Goal: Task Accomplishment & Management: Manage account settings

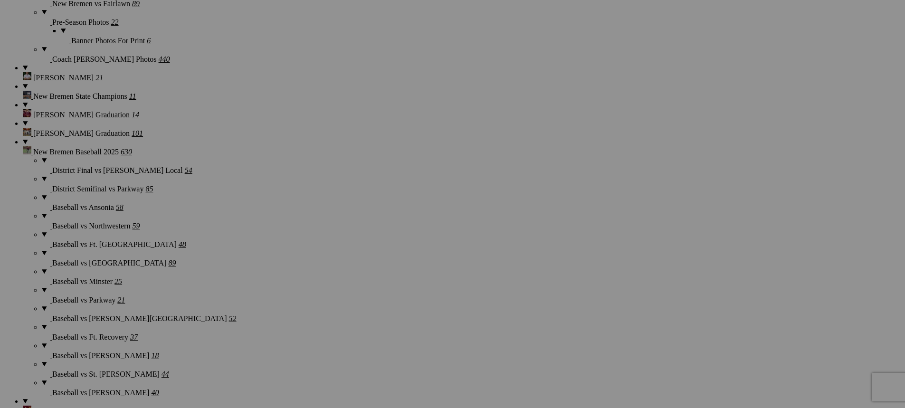
scroll to position [1188, 0]
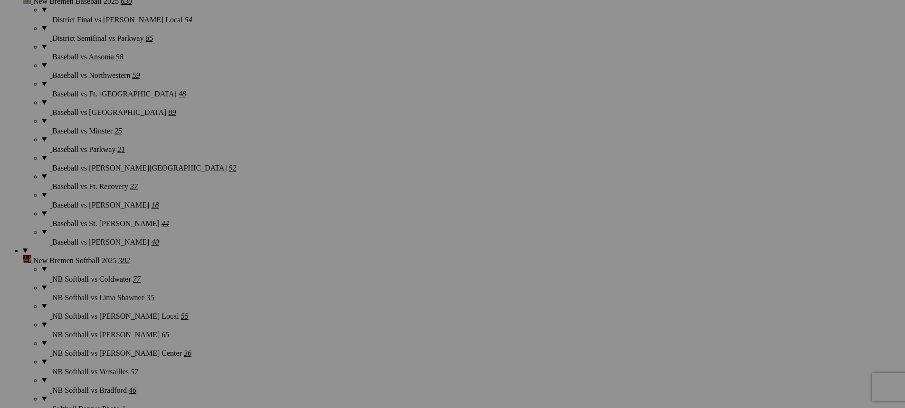
scroll to position [1330, 0]
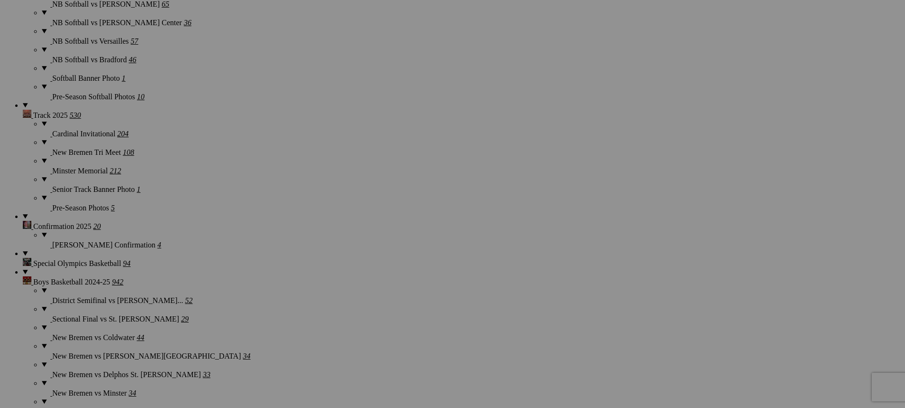
scroll to position [1663, 0]
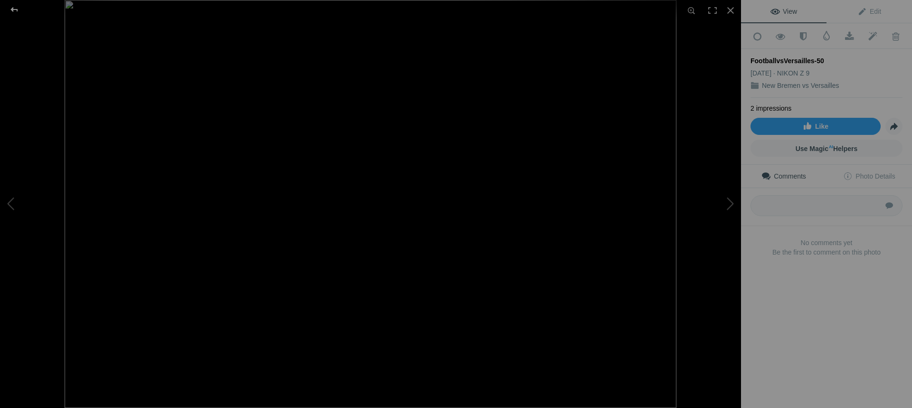
click at [16, 12] on div at bounding box center [14, 9] width 34 height 19
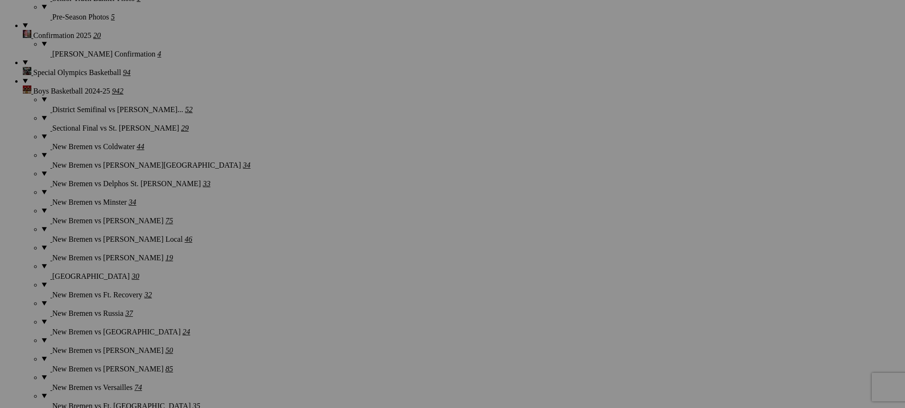
scroll to position [1853, 0]
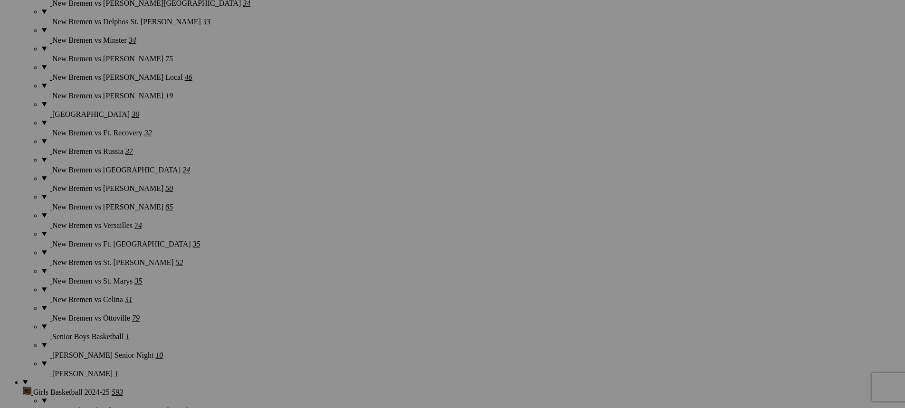
scroll to position [1995, 0]
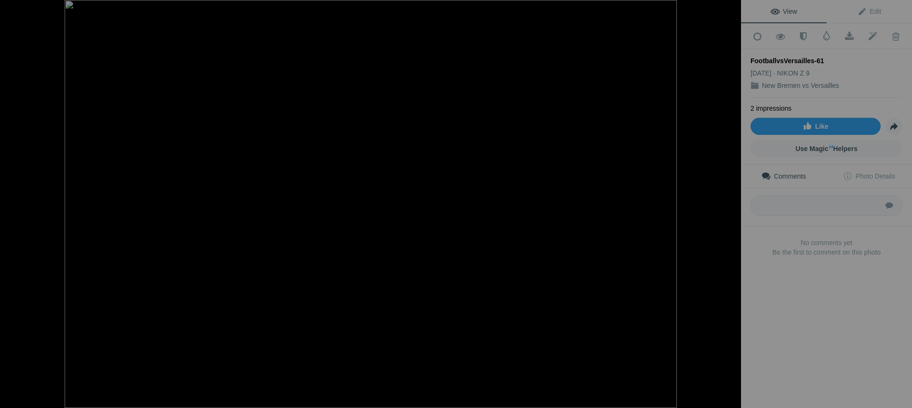
click at [14, 9] on div at bounding box center [14, 9] width 34 height 19
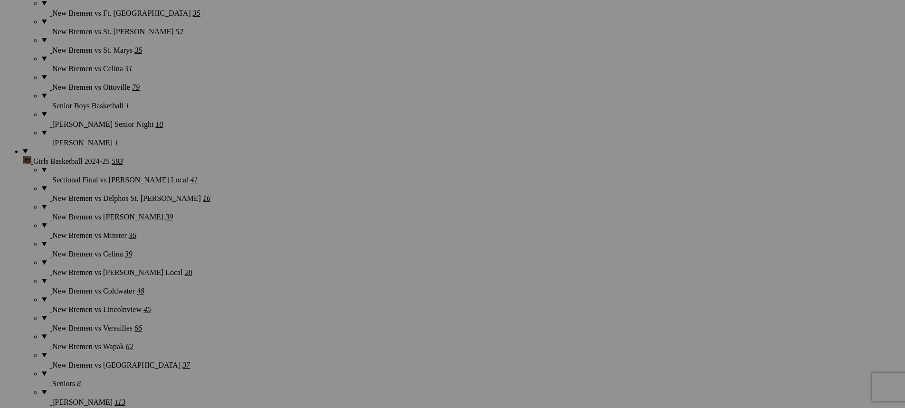
scroll to position [2280, 0]
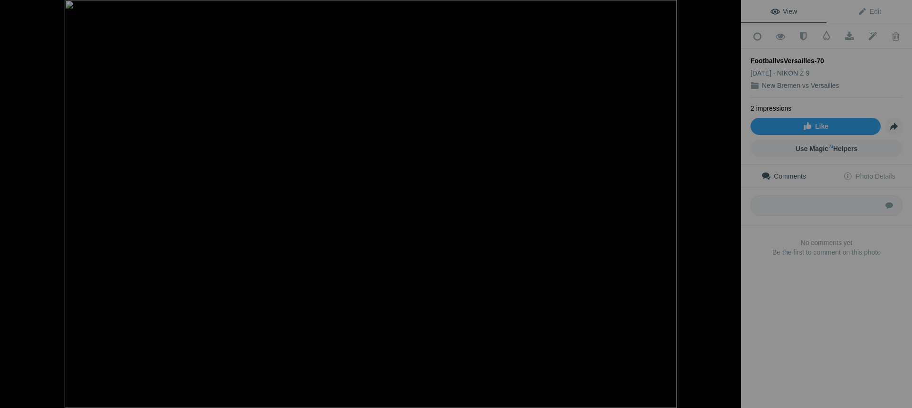
click at [15, 10] on div at bounding box center [14, 9] width 34 height 19
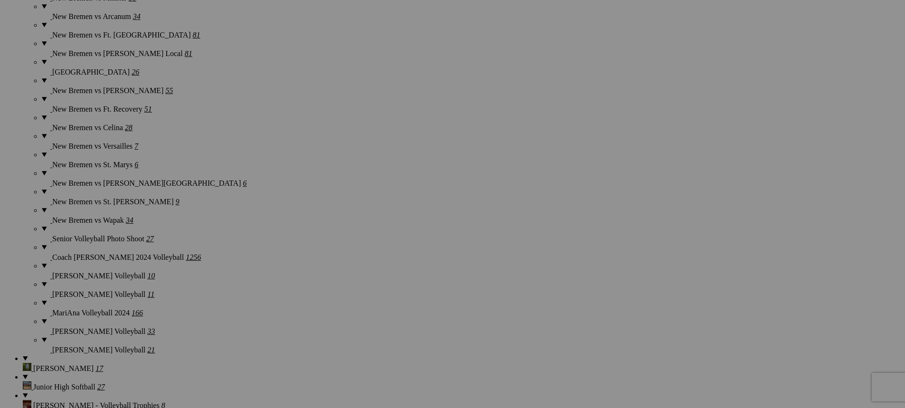
scroll to position [3278, 0]
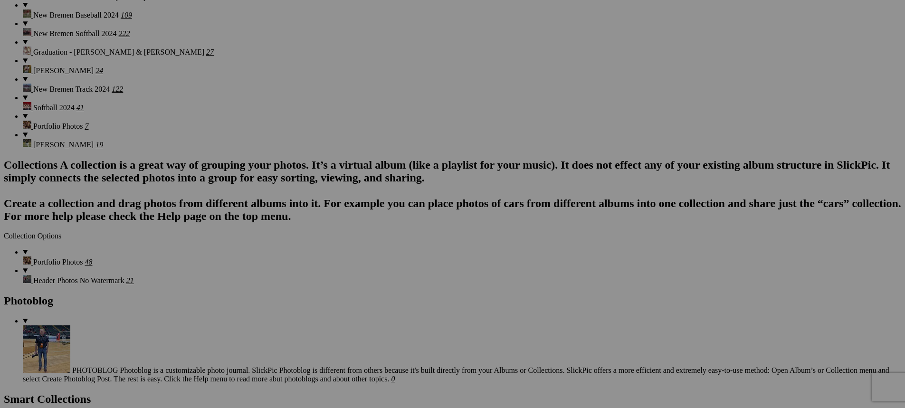
scroll to position [3658, 0]
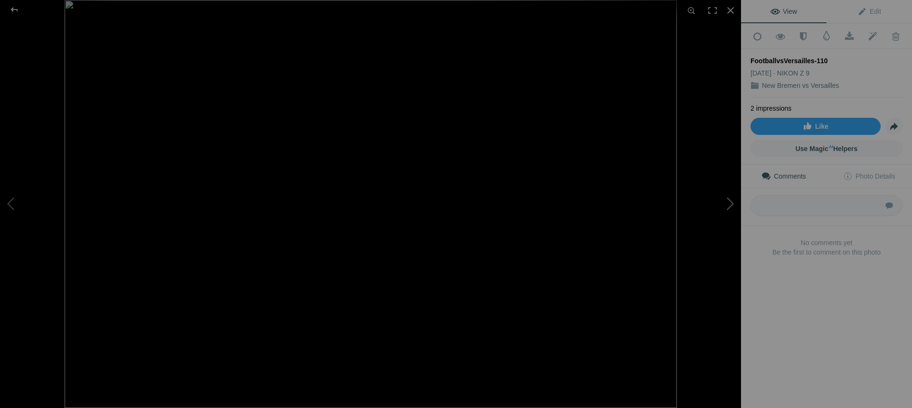
click at [729, 209] on button at bounding box center [705, 204] width 71 height 147
click at [15, 10] on div at bounding box center [14, 9] width 34 height 19
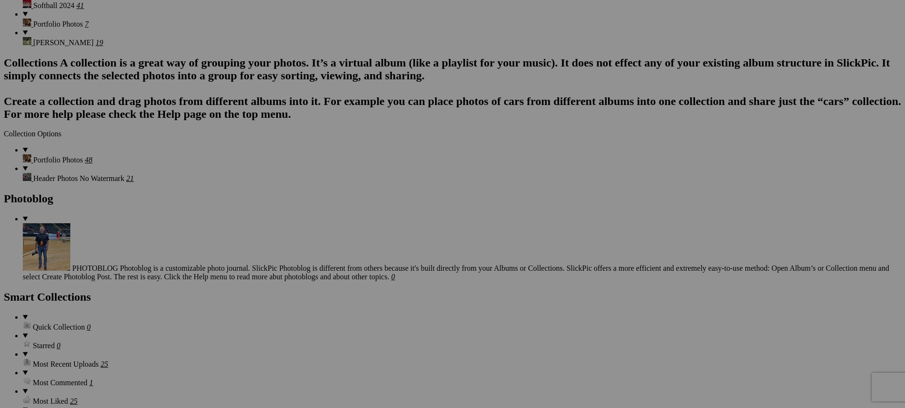
scroll to position [3753, 0]
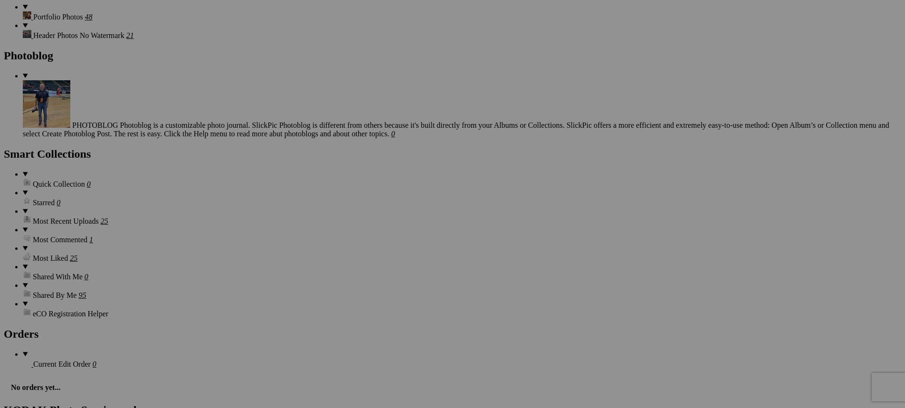
scroll to position [3895, 0]
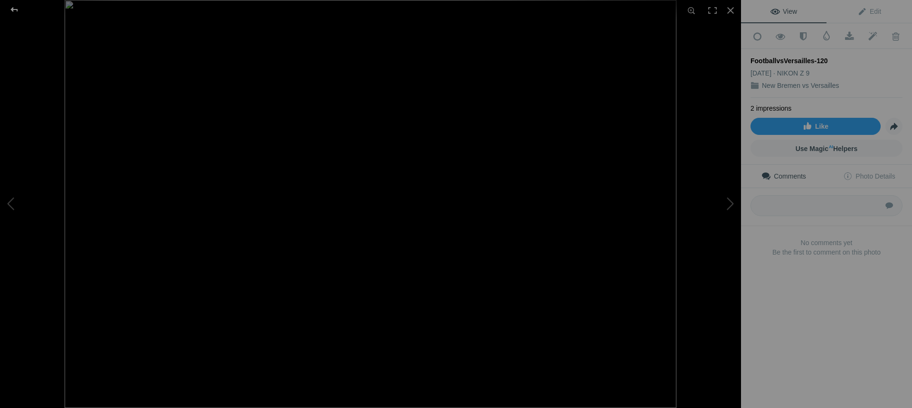
click at [17, 11] on div at bounding box center [14, 9] width 34 height 19
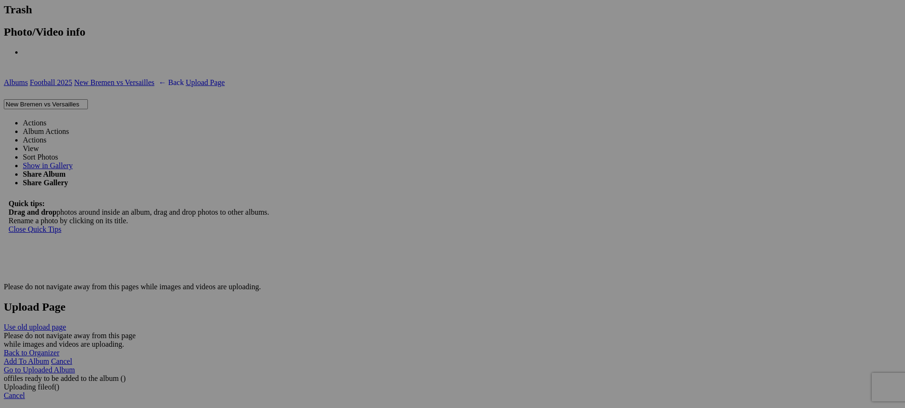
scroll to position [4370, 0]
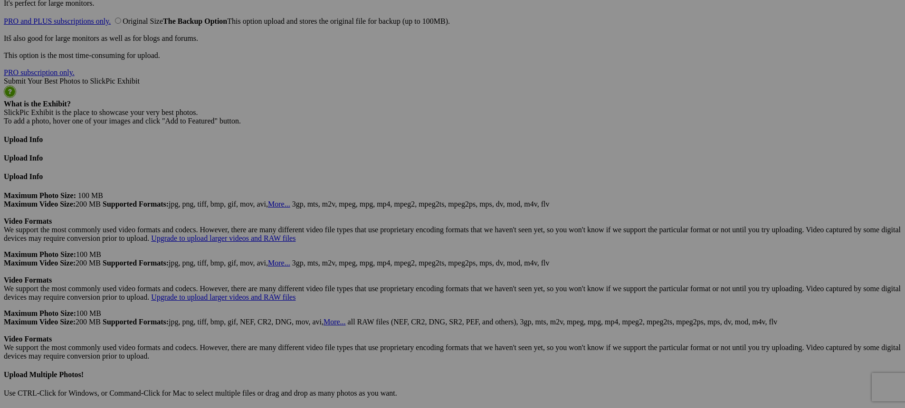
scroll to position [5130, 0]
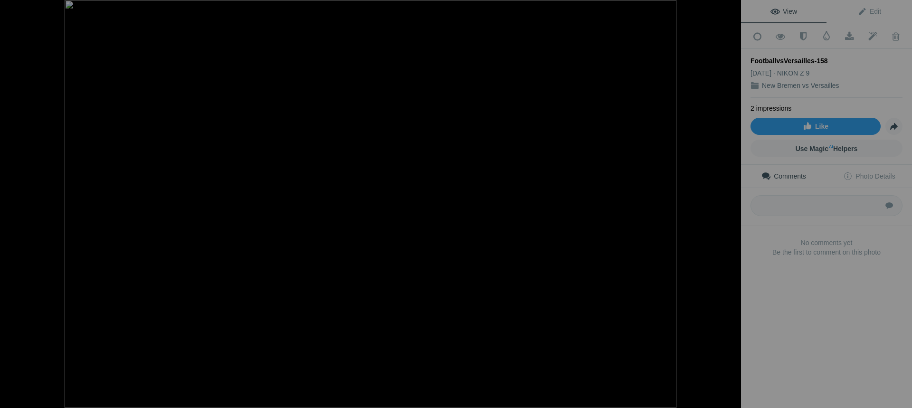
click at [730, 205] on button at bounding box center [705, 204] width 71 height 147
click at [728, 206] on button at bounding box center [705, 204] width 71 height 147
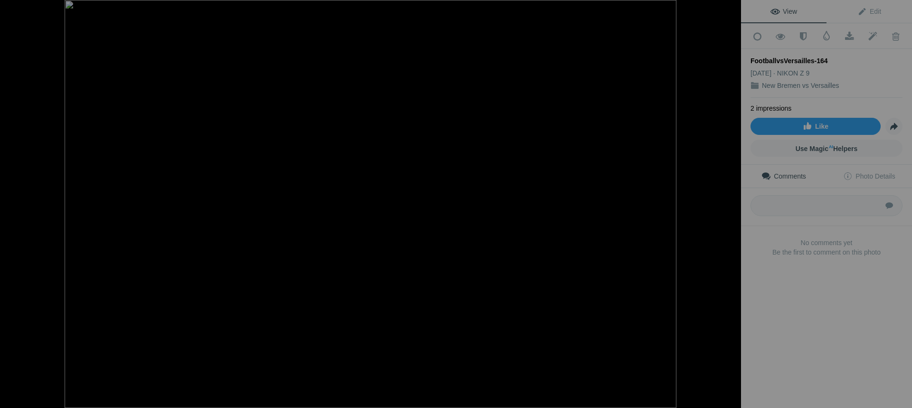
click at [728, 206] on button at bounding box center [705, 204] width 71 height 147
click at [727, 207] on button at bounding box center [705, 204] width 71 height 147
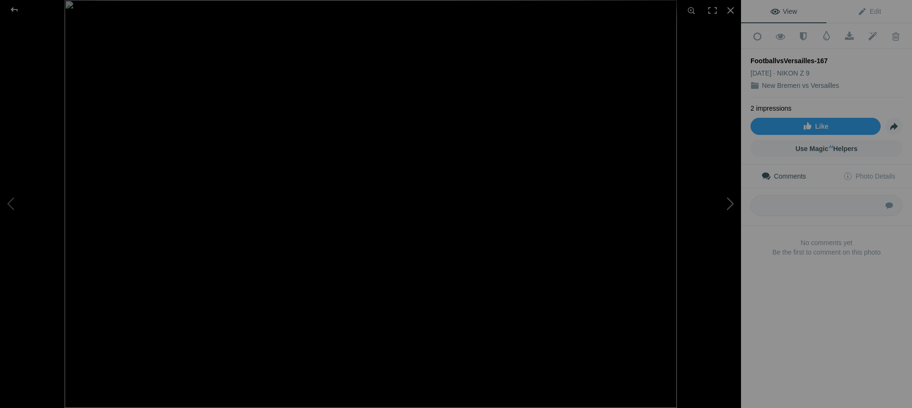
click at [727, 207] on button at bounding box center [705, 204] width 71 height 147
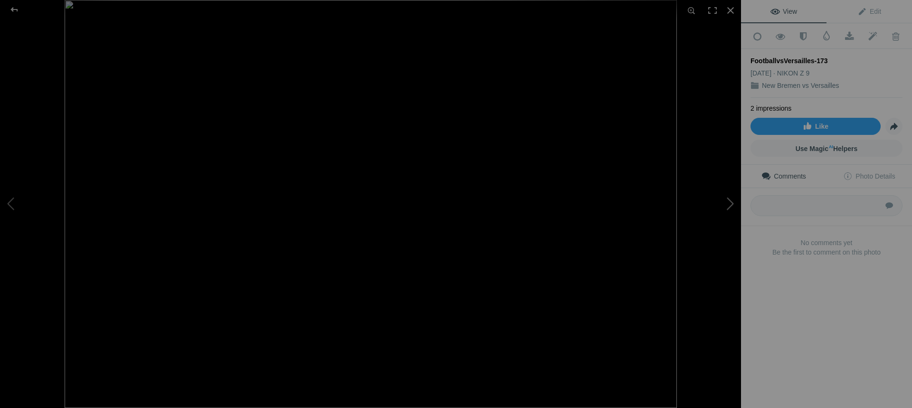
click at [726, 206] on button at bounding box center [705, 204] width 71 height 147
click at [727, 206] on button at bounding box center [705, 204] width 71 height 147
click at [15, 11] on div at bounding box center [14, 9] width 34 height 19
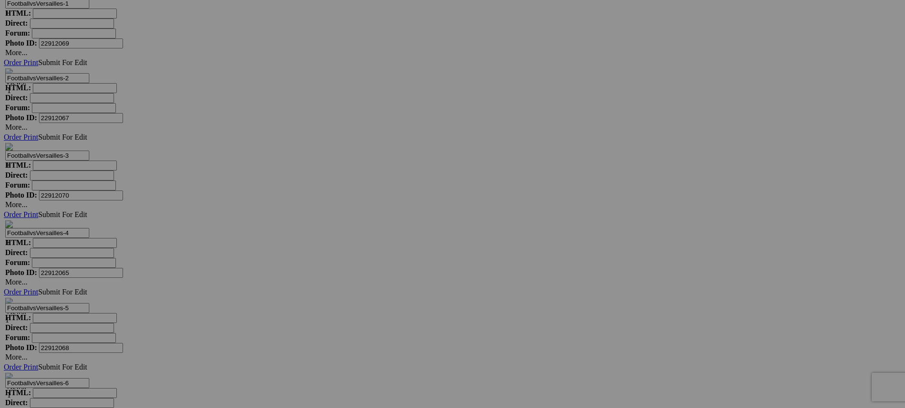
scroll to position [5890, 0]
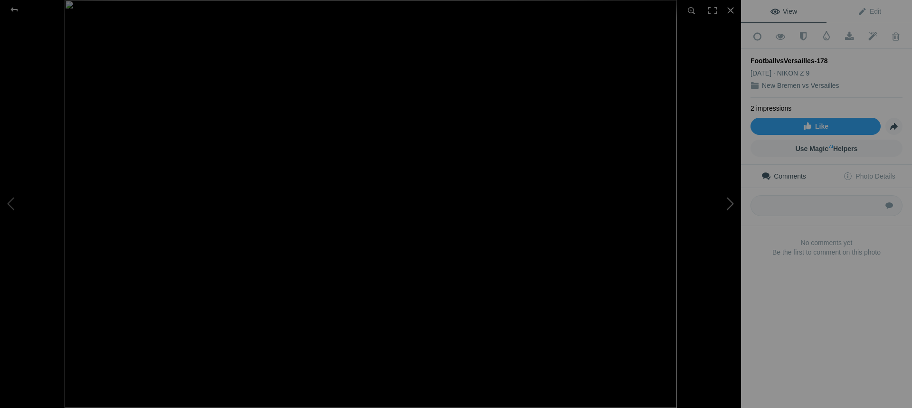
click at [730, 204] on button at bounding box center [705, 204] width 71 height 147
click at [730, 207] on button at bounding box center [705, 204] width 71 height 147
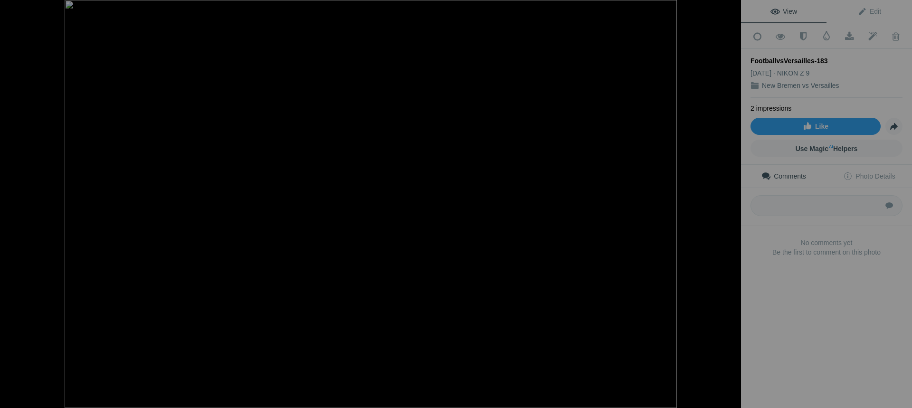
click at [730, 207] on button at bounding box center [705, 204] width 71 height 147
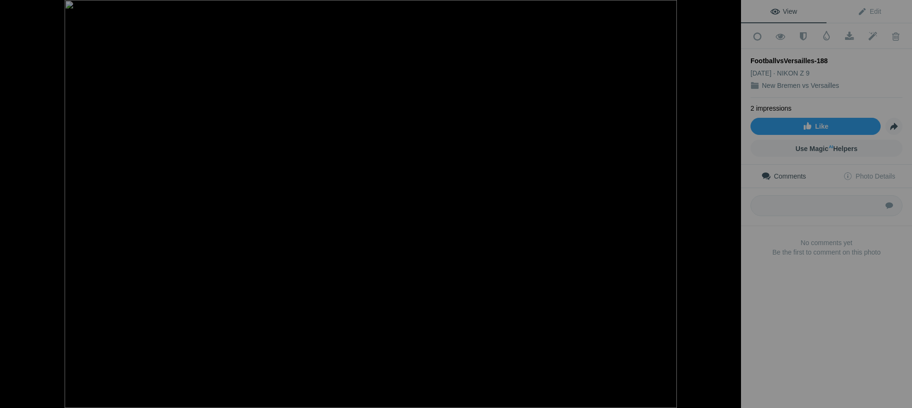
click at [730, 207] on button at bounding box center [705, 204] width 71 height 147
click at [13, 8] on div at bounding box center [14, 9] width 34 height 19
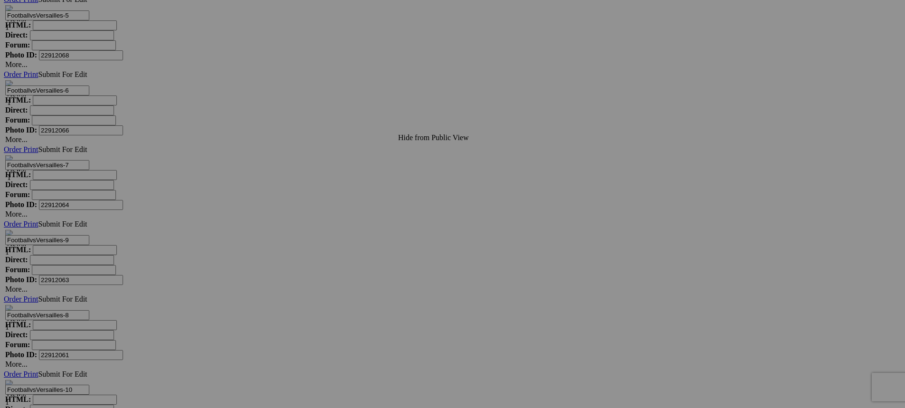
scroll to position [6175, 0]
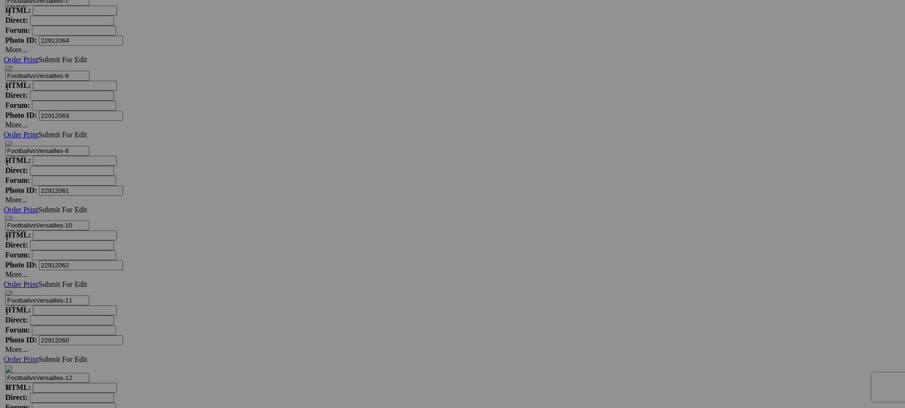
scroll to position [6318, 0]
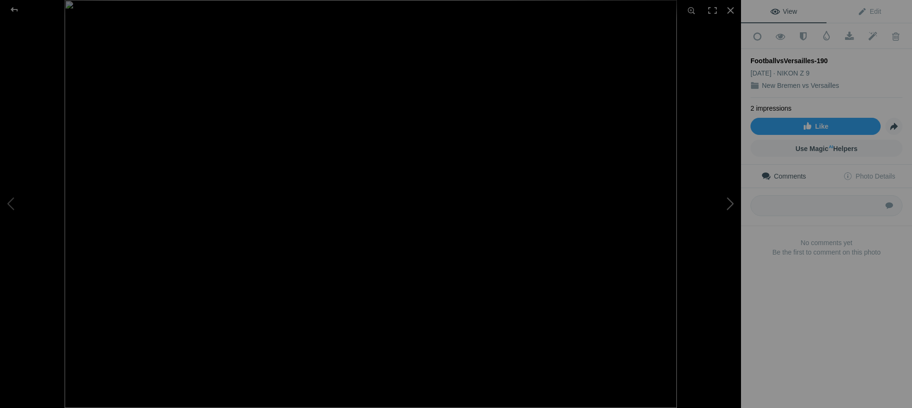
click at [730, 206] on button at bounding box center [705, 204] width 71 height 147
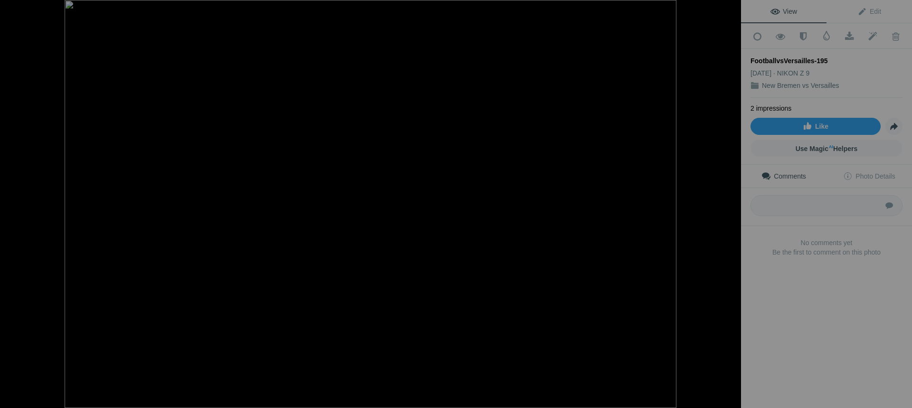
click at [730, 206] on button at bounding box center [705, 204] width 71 height 147
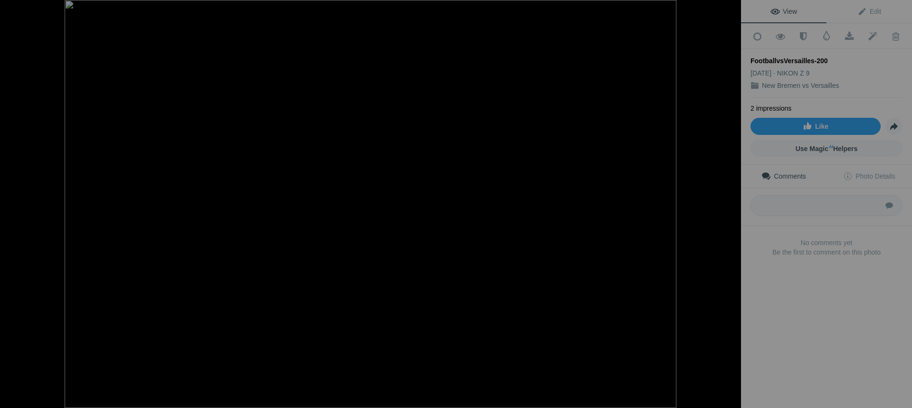
click at [730, 206] on button at bounding box center [705, 204] width 71 height 147
click at [119, 235] on img at bounding box center [371, 204] width 612 height 408
click at [17, 10] on div at bounding box center [14, 9] width 34 height 19
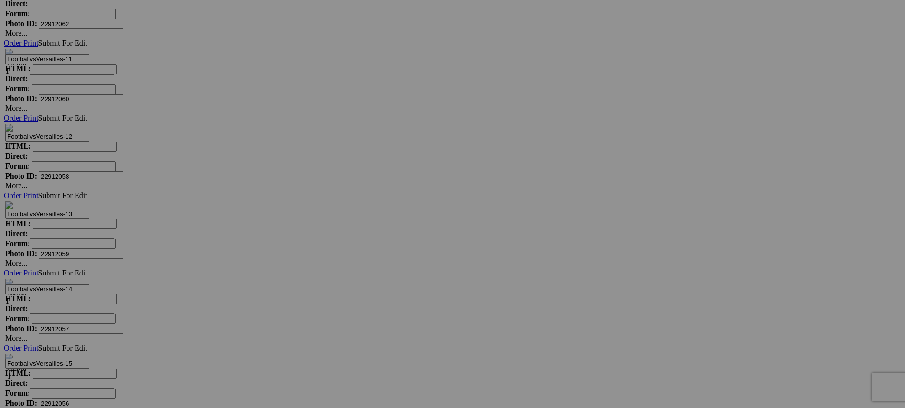
scroll to position [6553, 0]
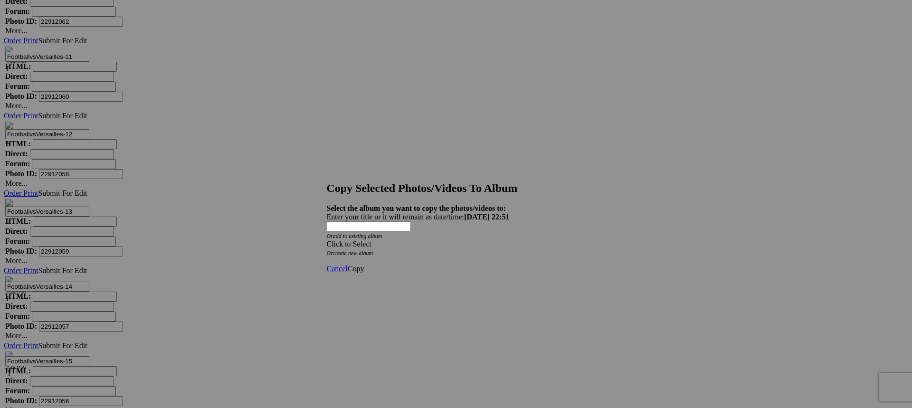
click at [327, 240] on span at bounding box center [327, 244] width 0 height 8
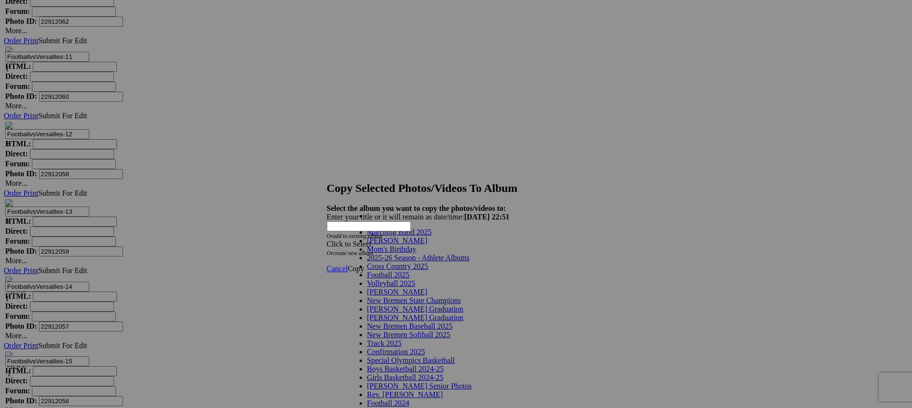
click at [435, 262] on span "2025-26 Season - Athlete Albums" at bounding box center [418, 258] width 103 height 8
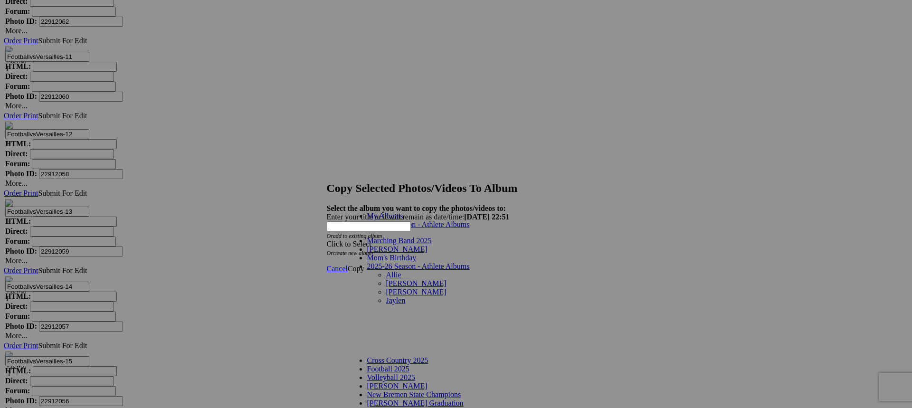
click at [386, 296] on link "Jaylen" at bounding box center [395, 300] width 19 height 8
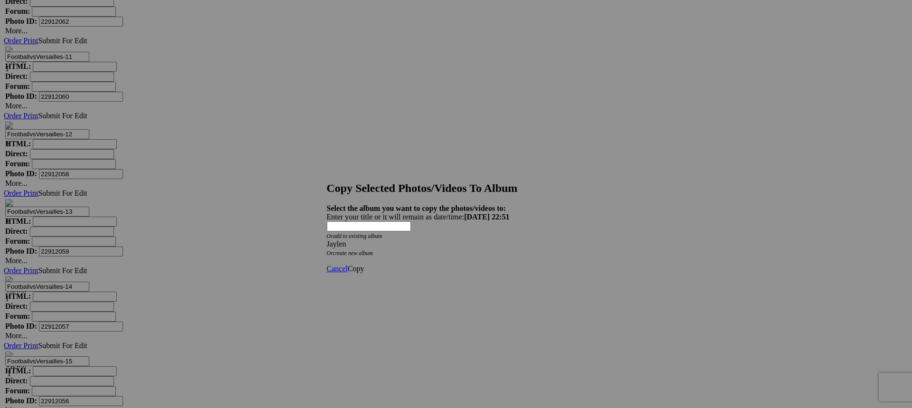
click at [364, 265] on span "Copy" at bounding box center [356, 269] width 17 height 8
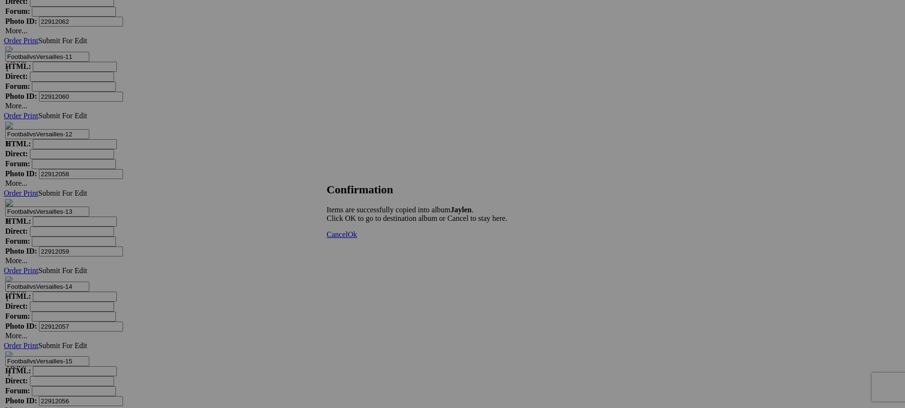
click at [357, 238] on span "Ok" at bounding box center [353, 234] width 10 height 8
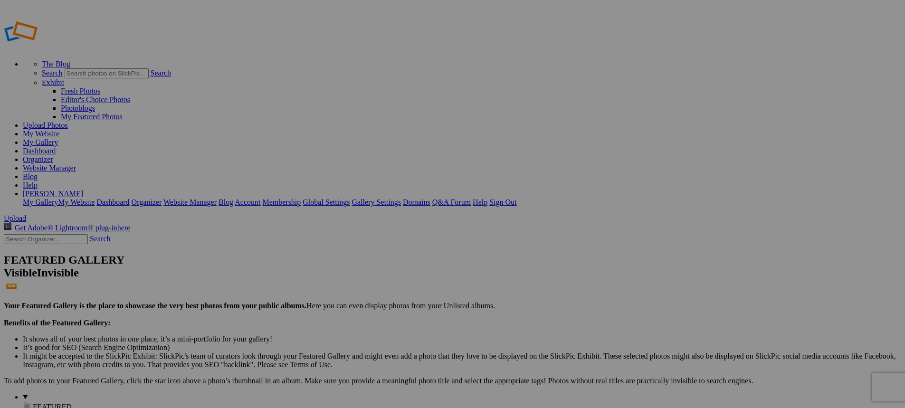
type input "Jaylen"
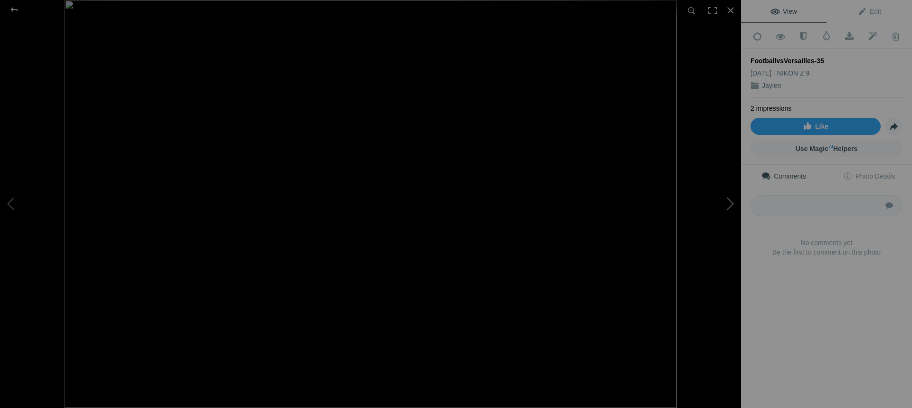
click at [728, 206] on button at bounding box center [705, 204] width 71 height 147
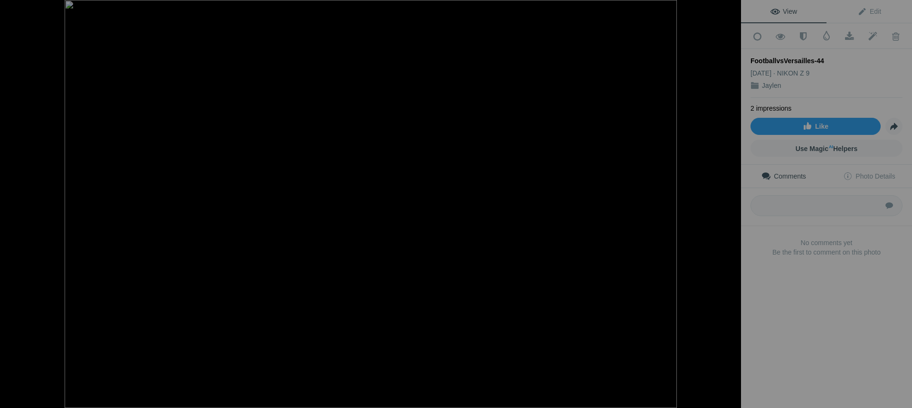
click at [728, 206] on button at bounding box center [705, 204] width 71 height 147
click at [728, 209] on button at bounding box center [705, 204] width 71 height 147
click at [727, 208] on button at bounding box center [705, 204] width 71 height 147
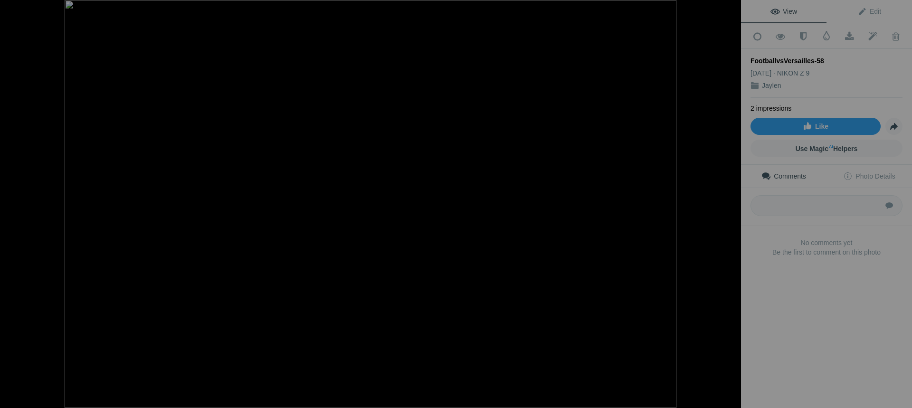
click at [727, 208] on button at bounding box center [705, 204] width 71 height 147
click at [727, 209] on button at bounding box center [705, 204] width 71 height 147
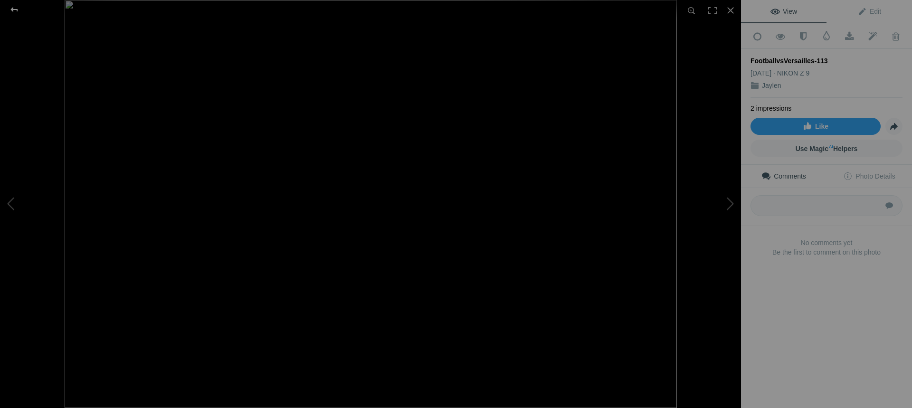
click at [17, 10] on div at bounding box center [14, 9] width 34 height 19
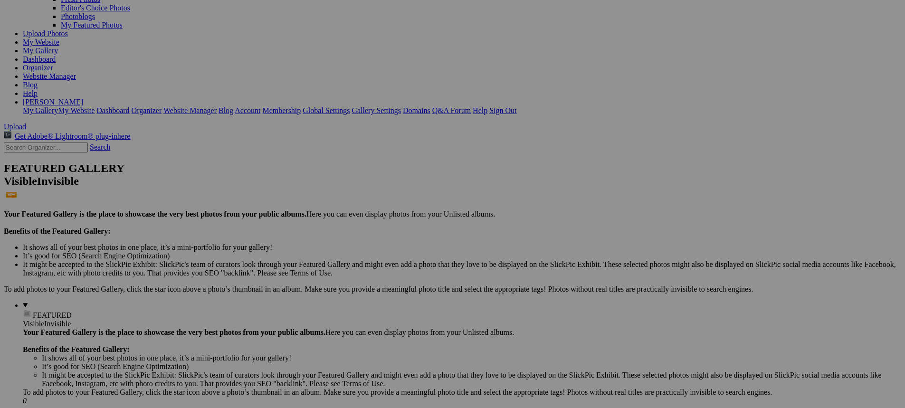
scroll to position [95, 0]
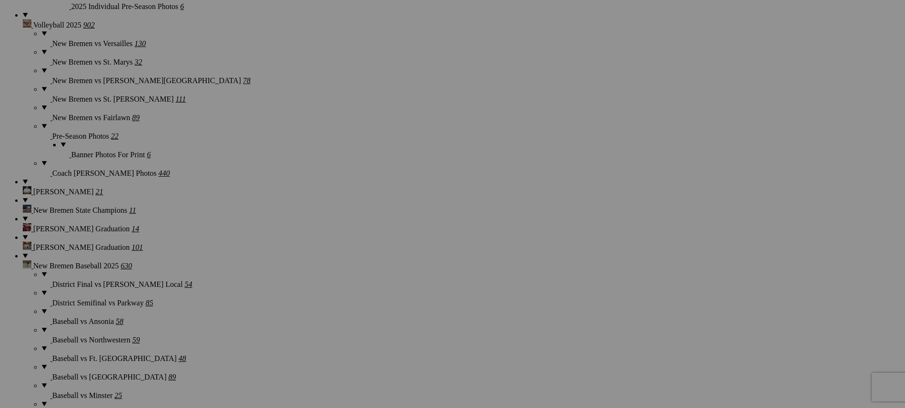
scroll to position [1045, 0]
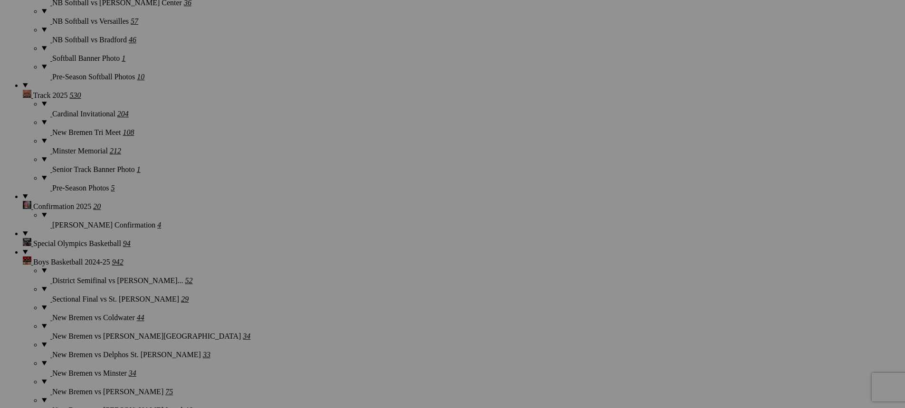
scroll to position [1663, 0]
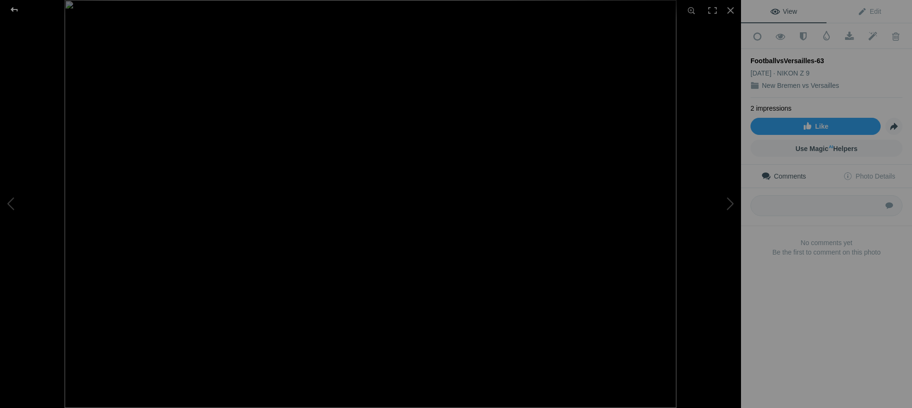
click at [16, 10] on div at bounding box center [14, 9] width 34 height 19
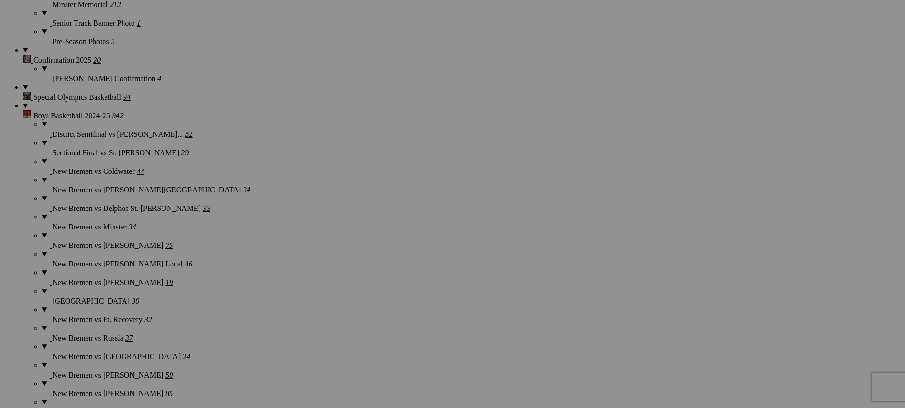
scroll to position [1805, 0]
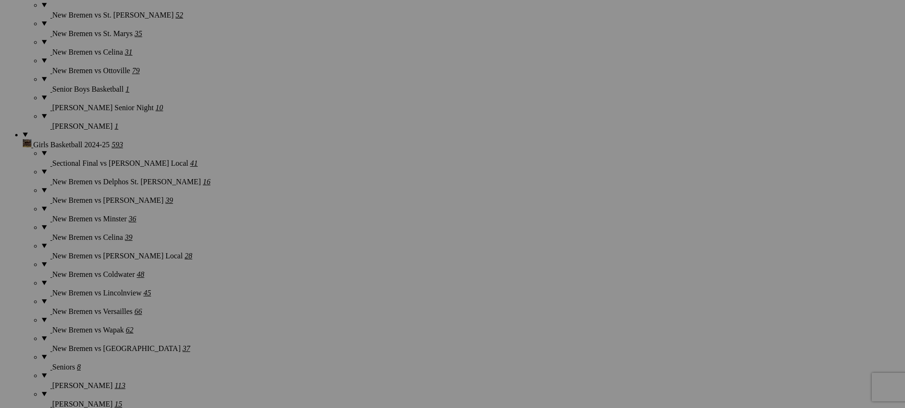
scroll to position [2233, 0]
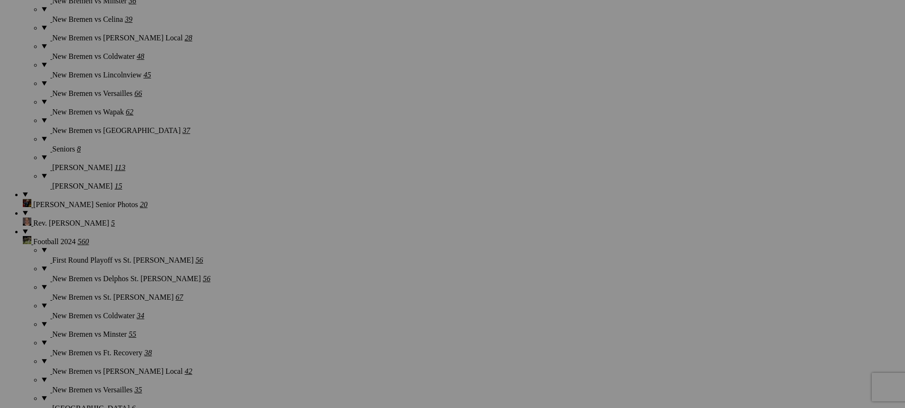
scroll to position [2470, 0]
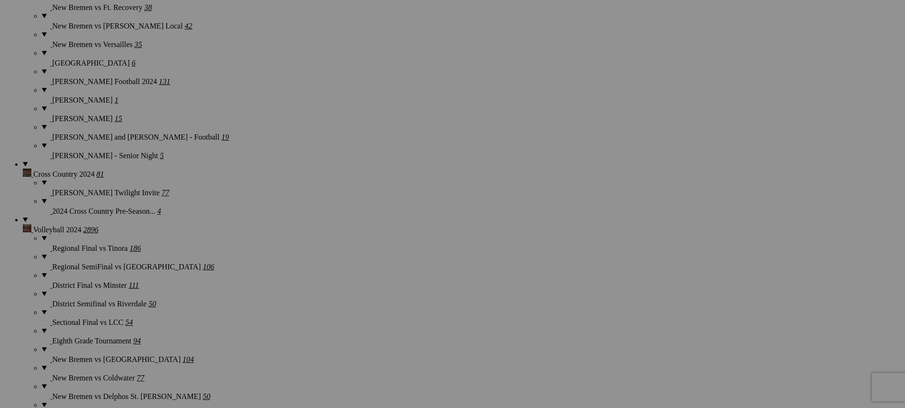
scroll to position [2803, 0]
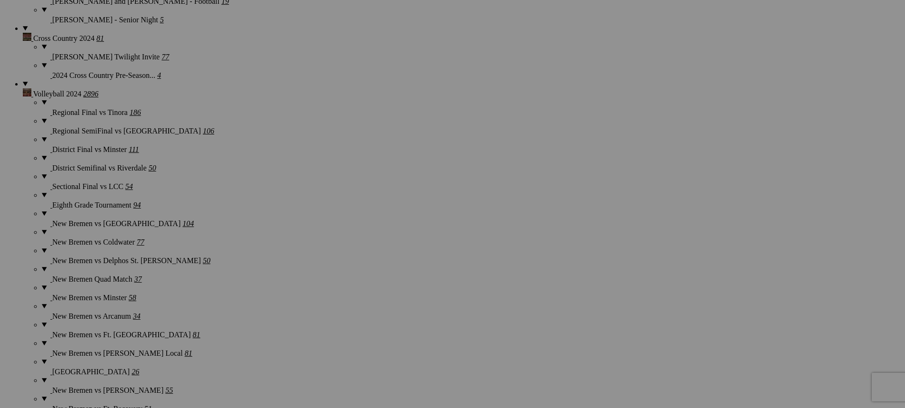
scroll to position [2993, 0]
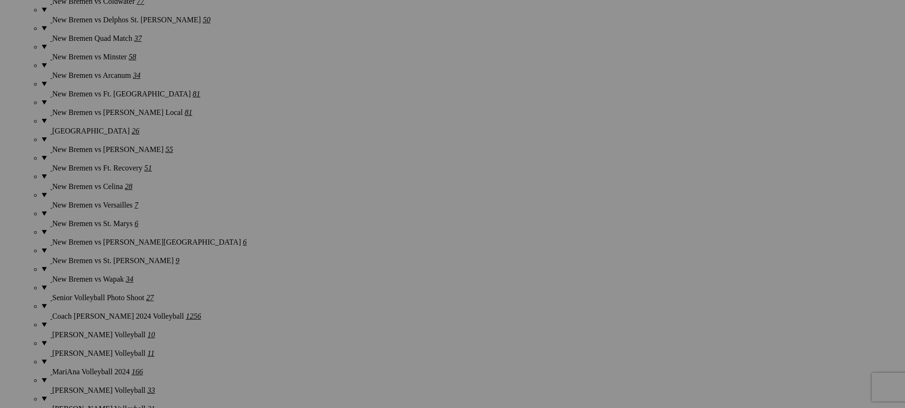
scroll to position [3183, 0]
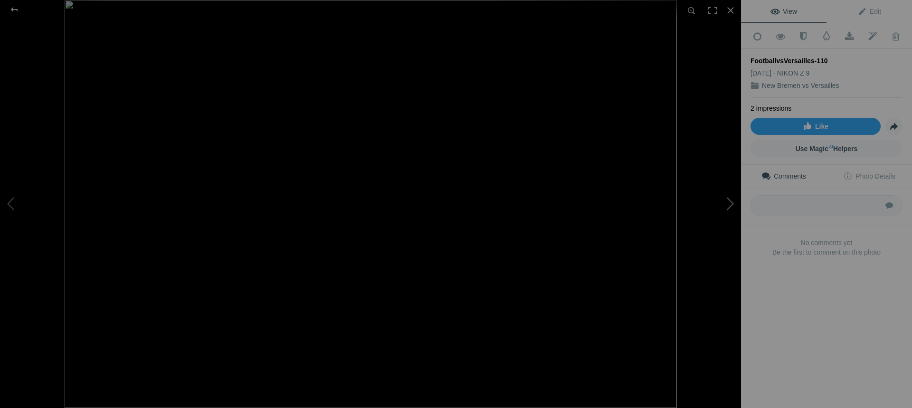
click at [730, 202] on button at bounding box center [705, 204] width 71 height 147
click at [729, 202] on button at bounding box center [705, 204] width 71 height 147
click at [728, 202] on button at bounding box center [705, 204] width 71 height 147
click at [725, 202] on button at bounding box center [705, 204] width 71 height 147
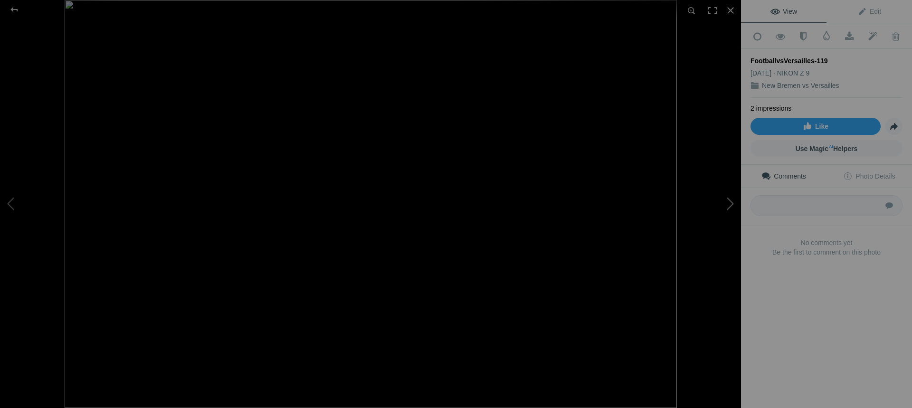
click at [725, 202] on button at bounding box center [705, 204] width 71 height 147
click at [17, 9] on div at bounding box center [14, 9] width 34 height 19
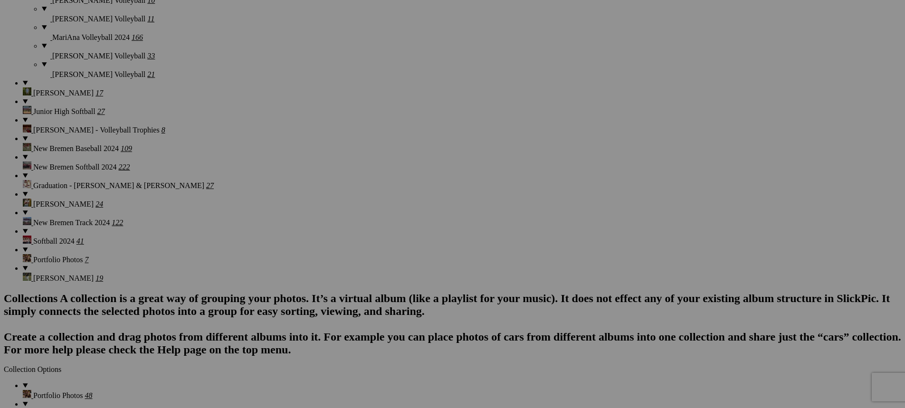
scroll to position [3515, 0]
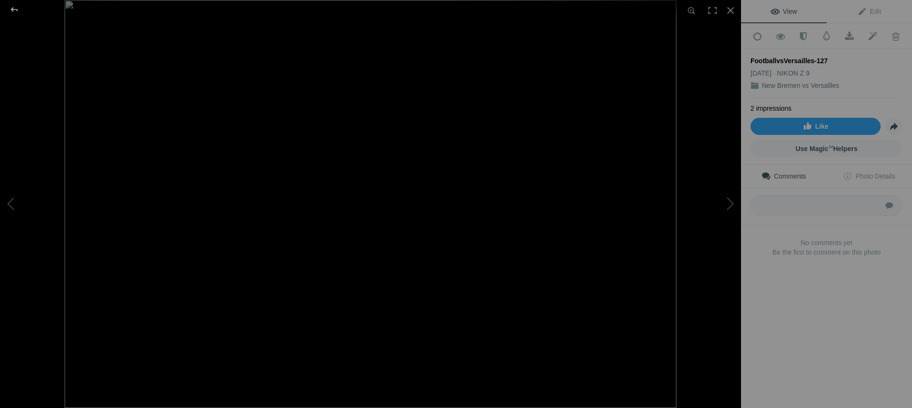
click at [16, 10] on div at bounding box center [14, 9] width 34 height 19
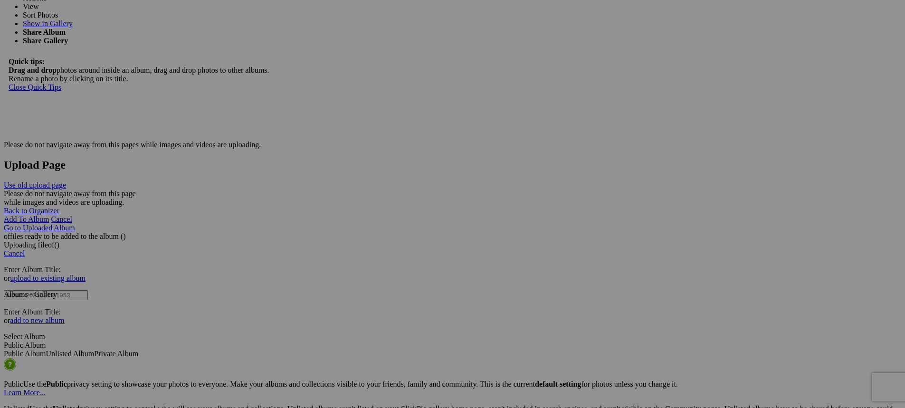
scroll to position [4513, 0]
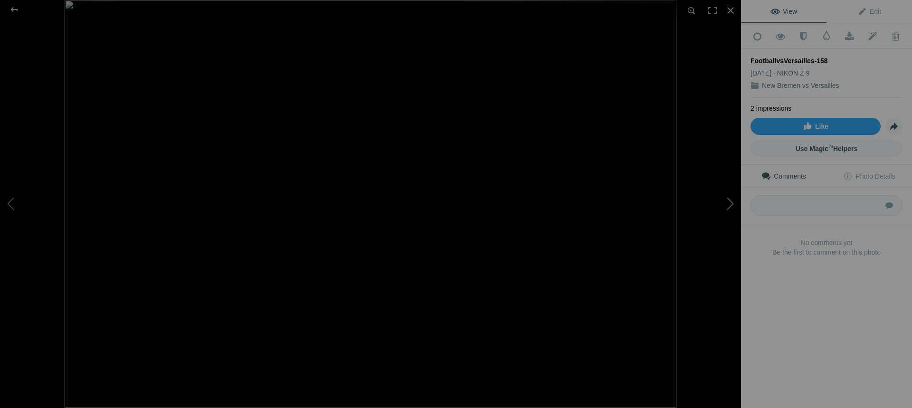
click at [728, 206] on button at bounding box center [705, 204] width 71 height 147
click at [727, 208] on button at bounding box center [705, 204] width 71 height 147
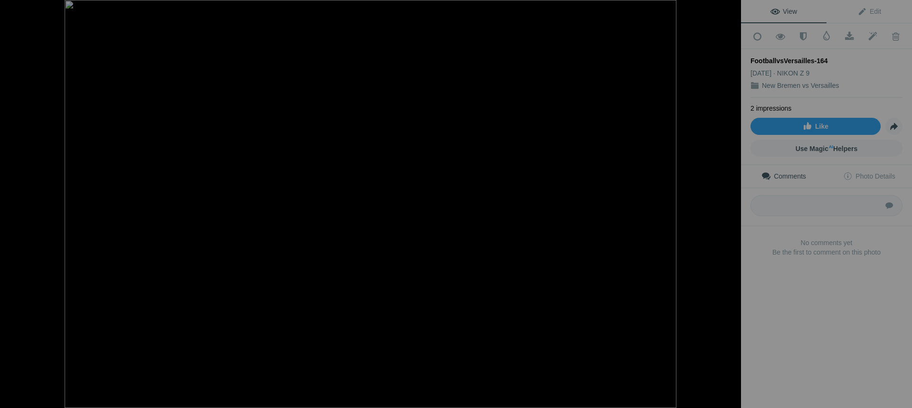
click at [727, 208] on button at bounding box center [705, 204] width 71 height 147
click at [727, 209] on button at bounding box center [705, 204] width 71 height 147
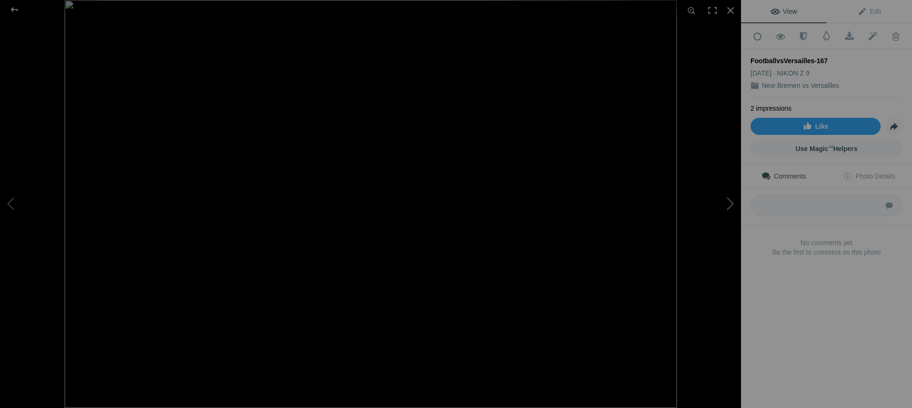
click at [727, 209] on button at bounding box center [705, 204] width 71 height 147
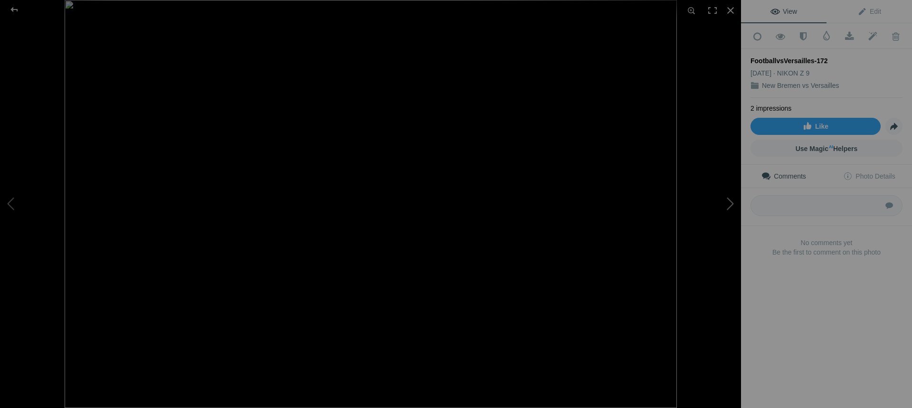
click at [727, 209] on button at bounding box center [705, 204] width 71 height 147
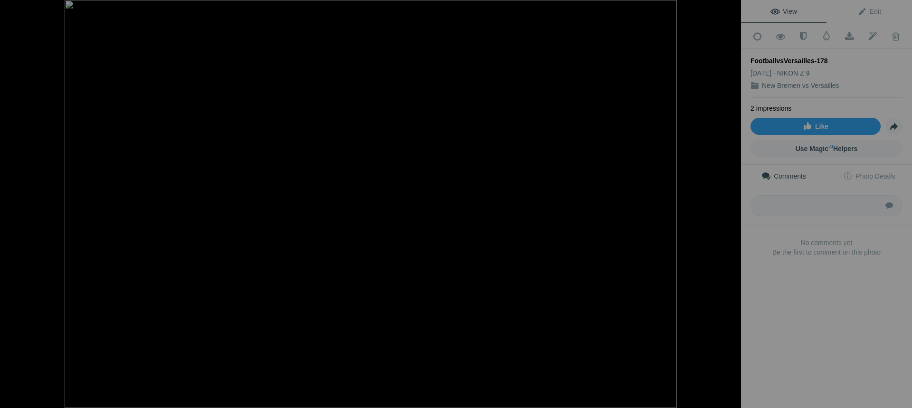
click at [727, 209] on button at bounding box center [705, 204] width 71 height 147
click at [726, 208] on button at bounding box center [705, 204] width 71 height 147
click at [726, 207] on button at bounding box center [705, 204] width 71 height 147
click at [17, 11] on div at bounding box center [14, 9] width 34 height 19
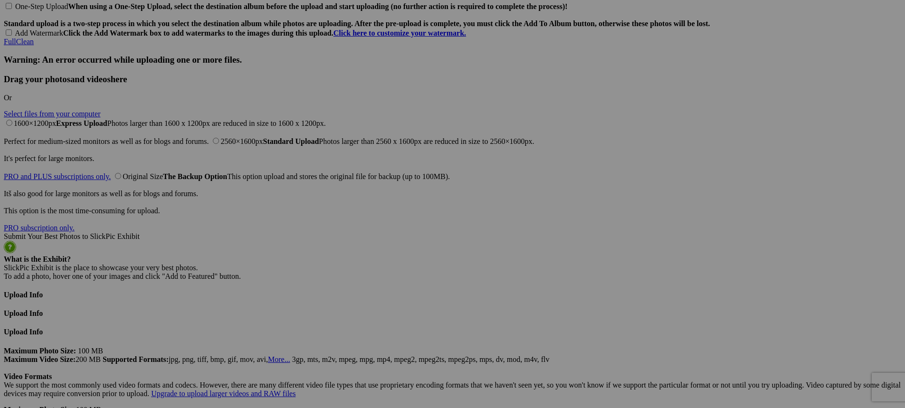
scroll to position [5225, 0]
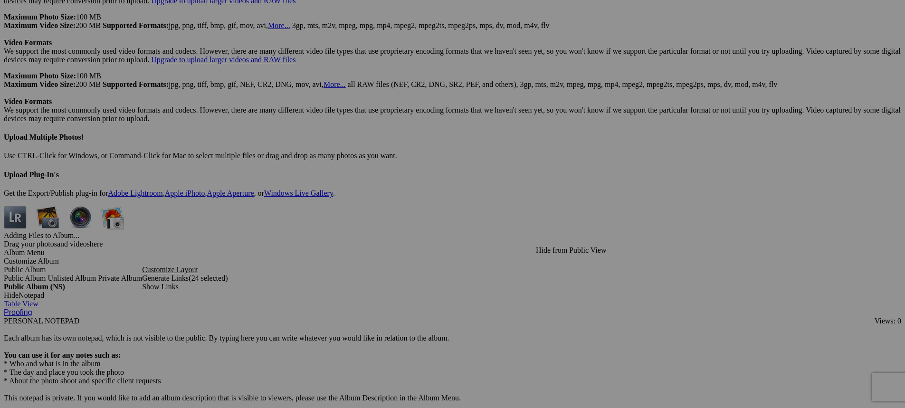
scroll to position [5368, 0]
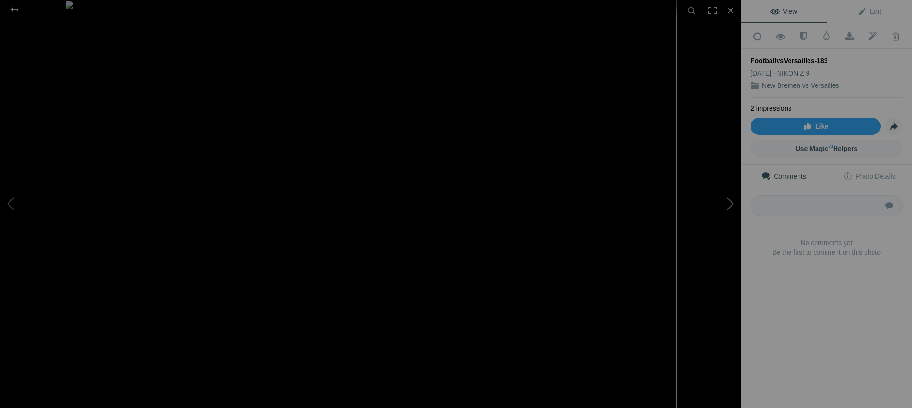
click at [730, 204] on button at bounding box center [705, 204] width 71 height 147
click at [16, 12] on div at bounding box center [14, 9] width 34 height 19
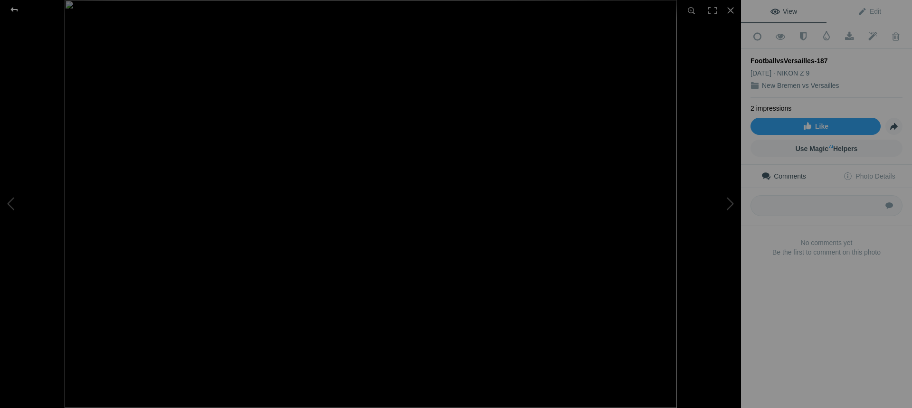
click at [18, 11] on div at bounding box center [14, 9] width 34 height 19
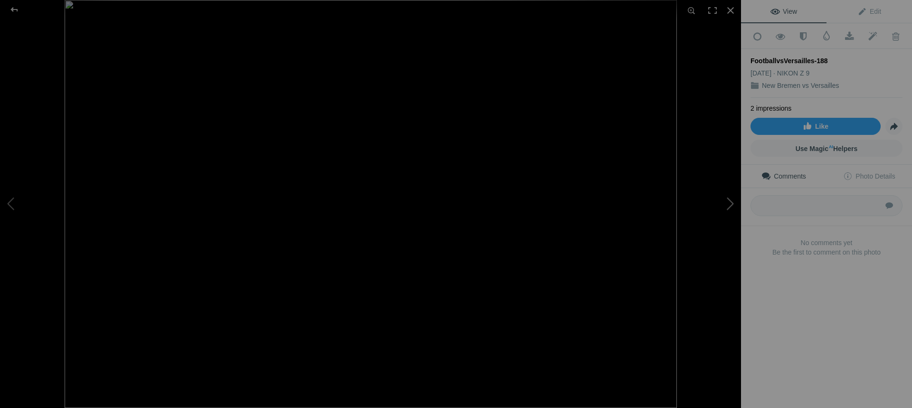
click at [726, 203] on button at bounding box center [705, 204] width 71 height 147
click at [14, 10] on div at bounding box center [14, 9] width 34 height 19
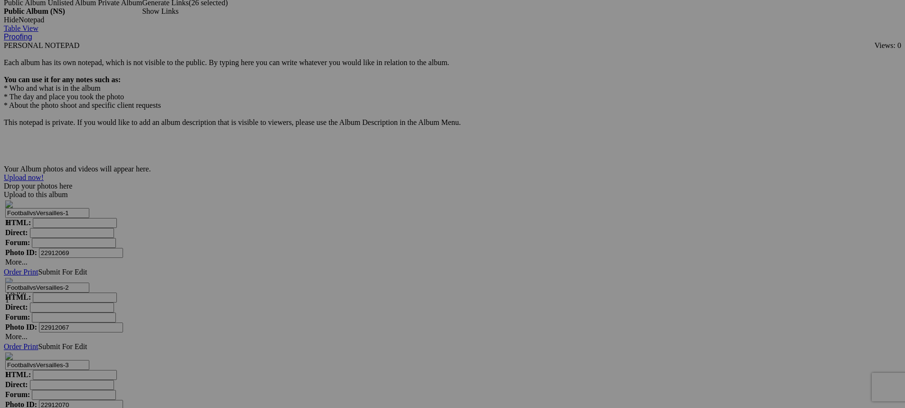
scroll to position [5653, 0]
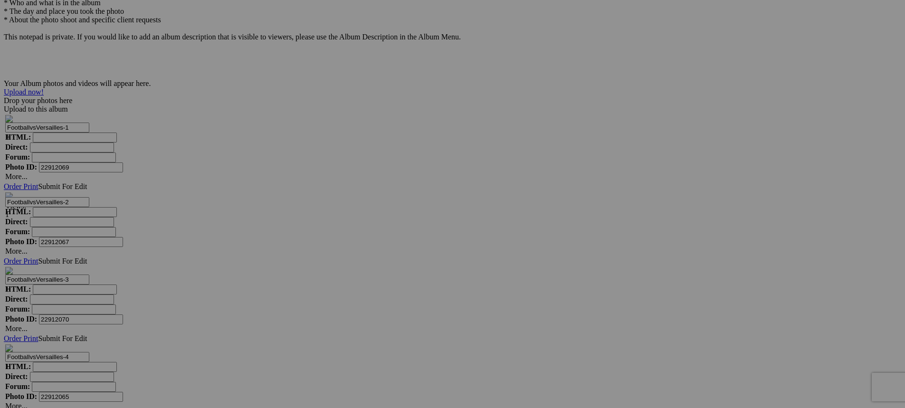
scroll to position [5748, 0]
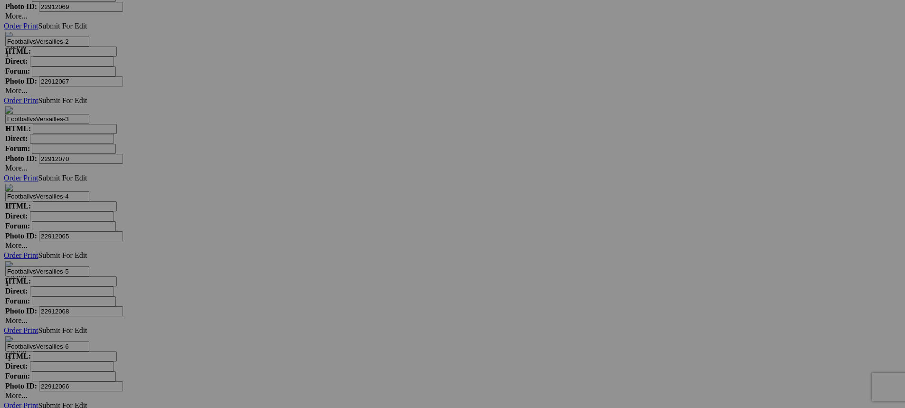
scroll to position [5938, 0]
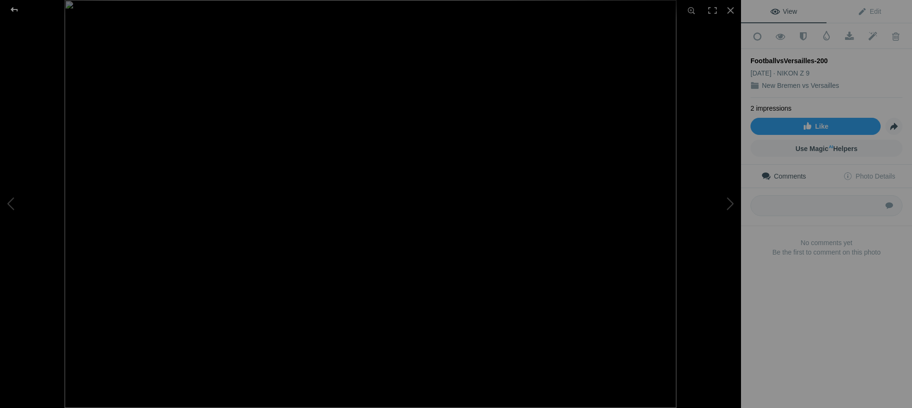
click at [17, 10] on div at bounding box center [14, 9] width 34 height 19
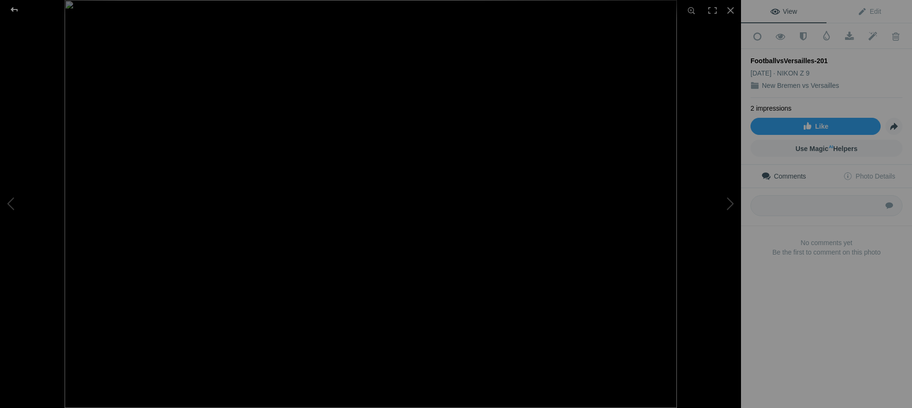
click at [17, 10] on div at bounding box center [14, 9] width 34 height 19
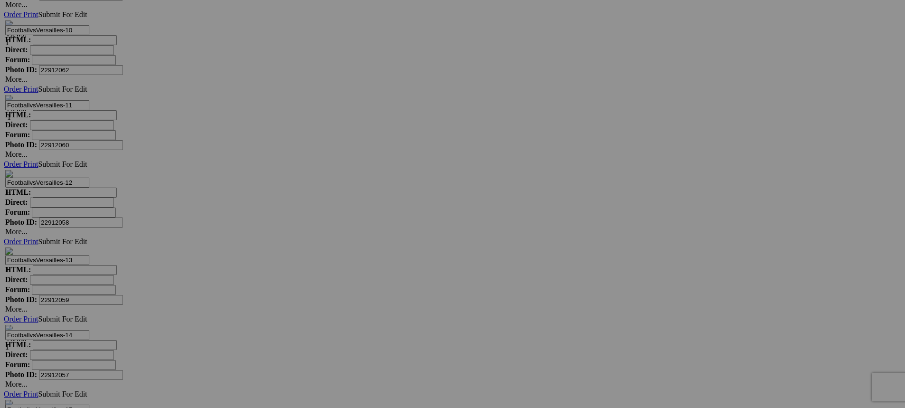
scroll to position [6508, 0]
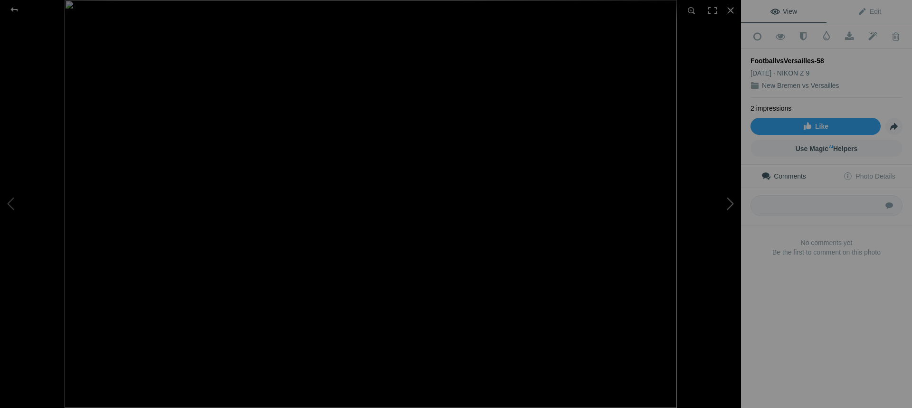
click at [729, 205] on button at bounding box center [705, 204] width 71 height 147
click at [11, 10] on div at bounding box center [14, 9] width 34 height 19
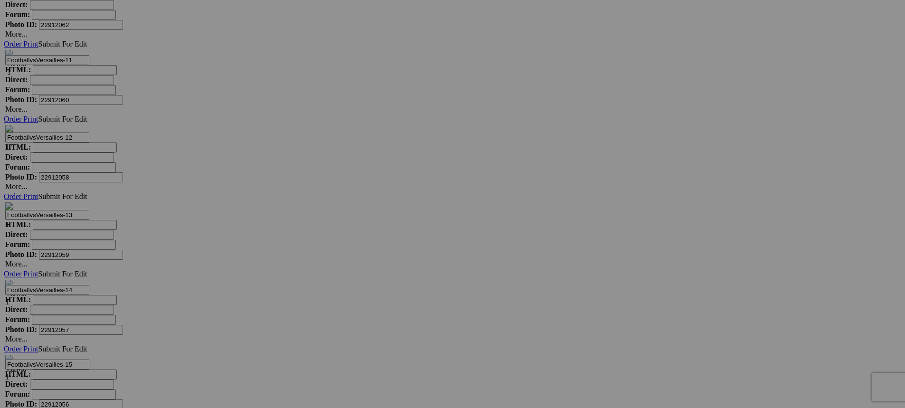
scroll to position [6553, 0]
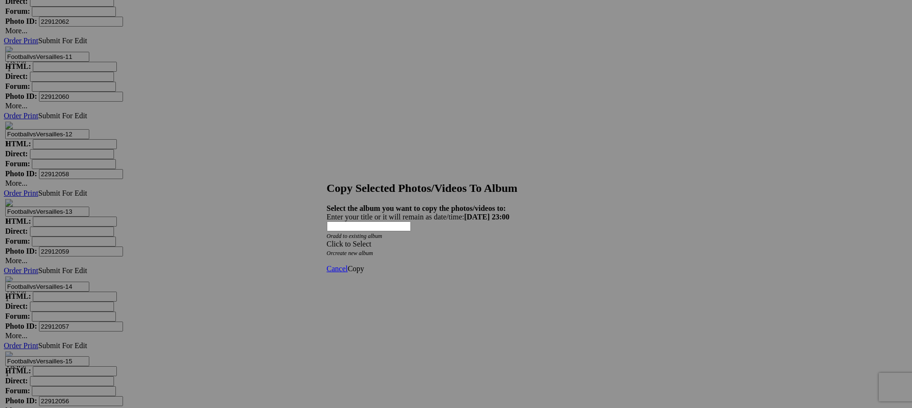
click at [376, 240] on div "Click to Select" at bounding box center [453, 244] width 252 height 9
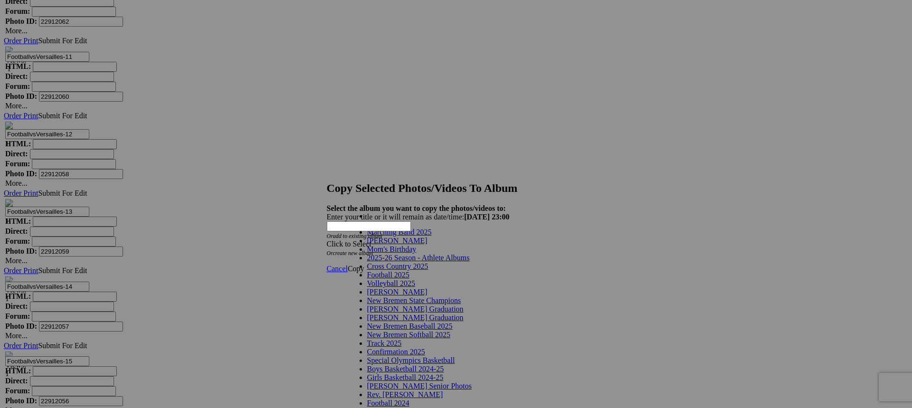
click at [438, 262] on span "2025-26 Season - Athlete Albums" at bounding box center [418, 258] width 103 height 8
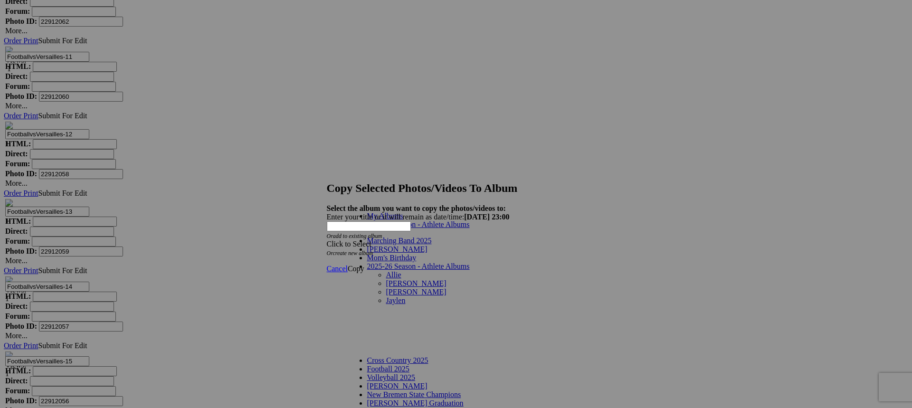
click at [386, 279] on link "[PERSON_NAME]" at bounding box center [416, 283] width 60 height 8
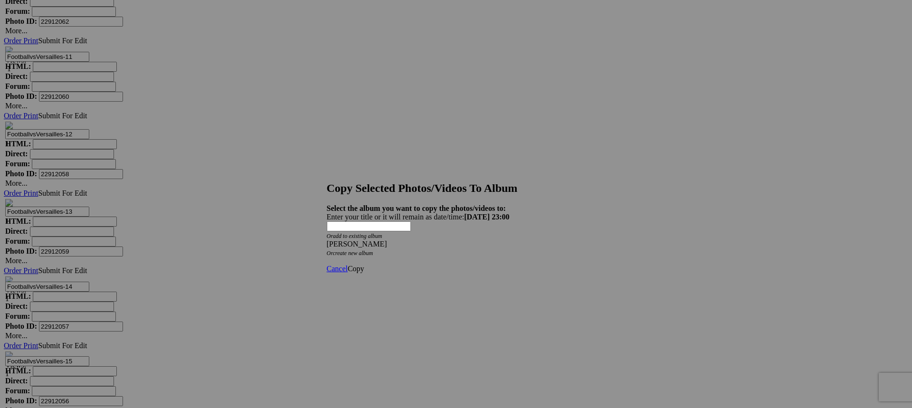
click at [364, 265] on span "Copy" at bounding box center [356, 269] width 17 height 8
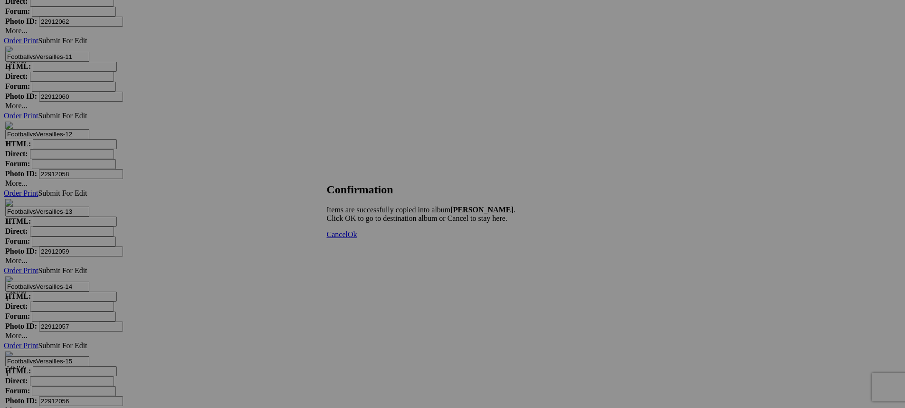
click at [357, 238] on span "Ok" at bounding box center [353, 234] width 10 height 8
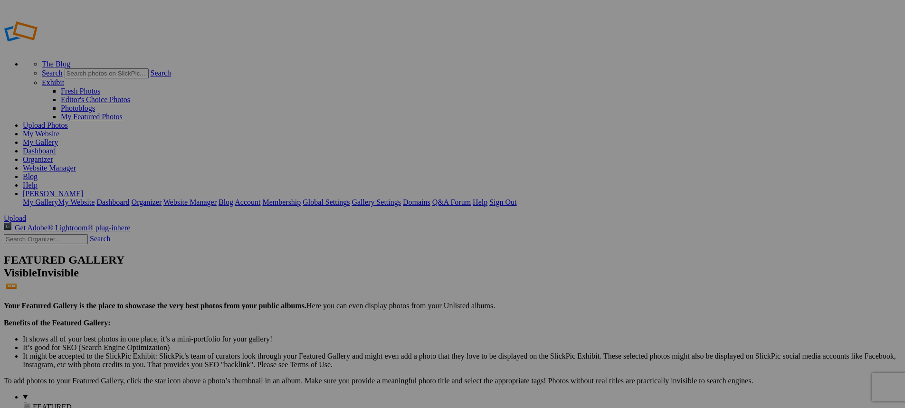
type input "[PERSON_NAME]"
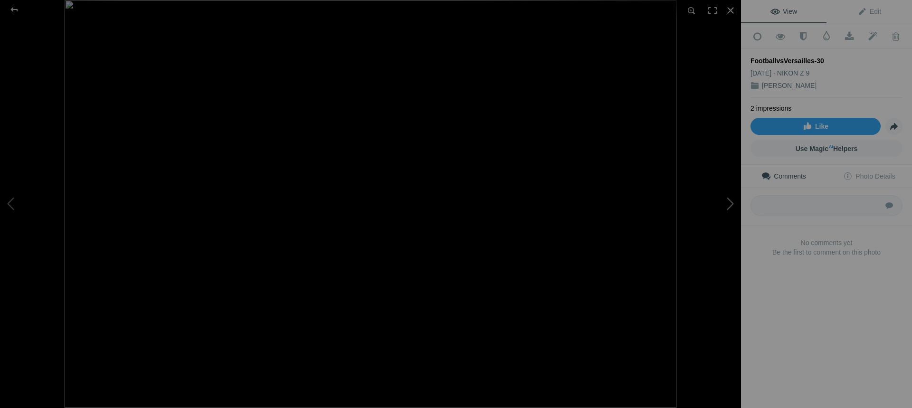
click at [729, 205] on button at bounding box center [705, 204] width 71 height 147
click at [727, 206] on button at bounding box center [705, 204] width 71 height 147
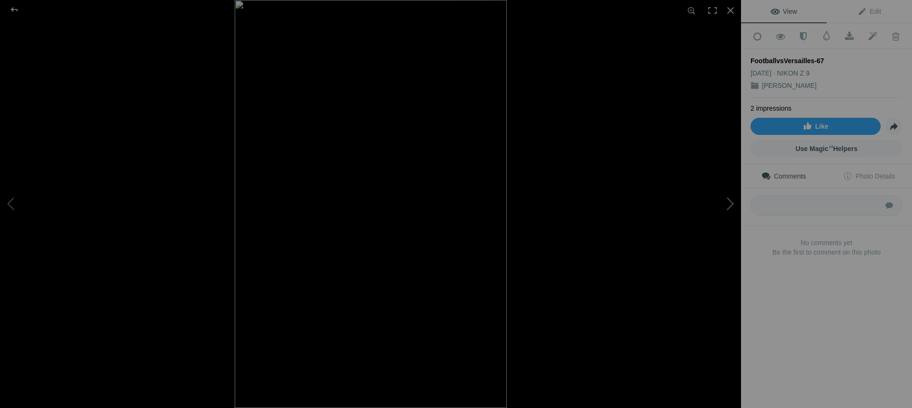
click at [727, 203] on button at bounding box center [705, 204] width 71 height 147
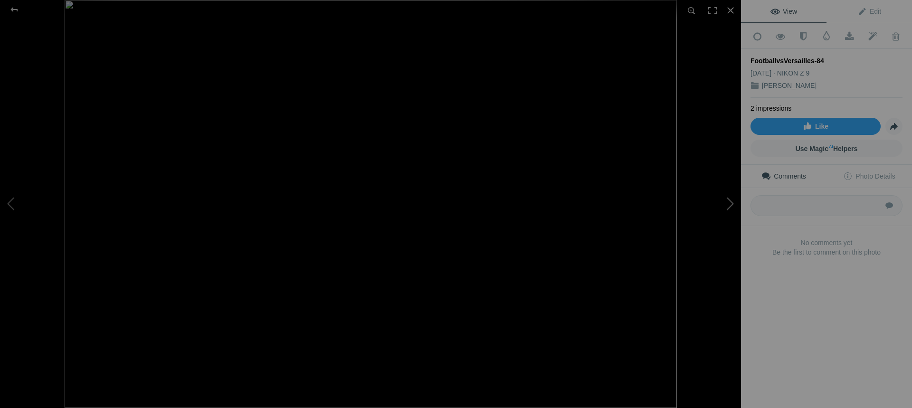
click at [727, 203] on button at bounding box center [705, 204] width 71 height 147
click at [728, 207] on button at bounding box center [705, 204] width 71 height 147
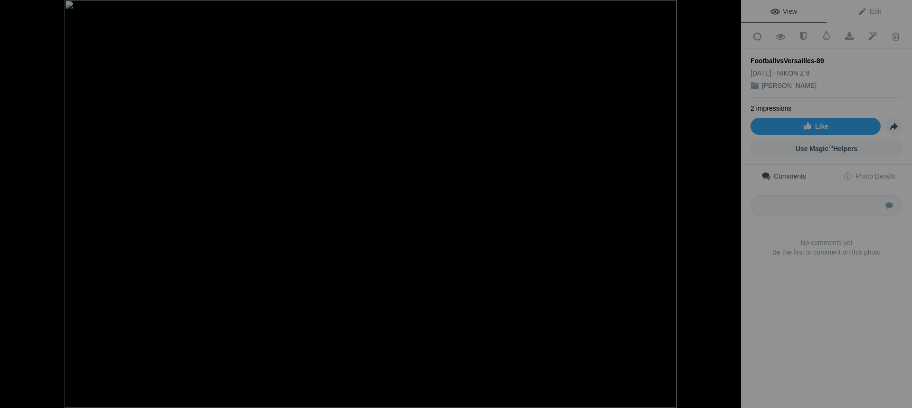
click at [728, 207] on button at bounding box center [705, 204] width 71 height 147
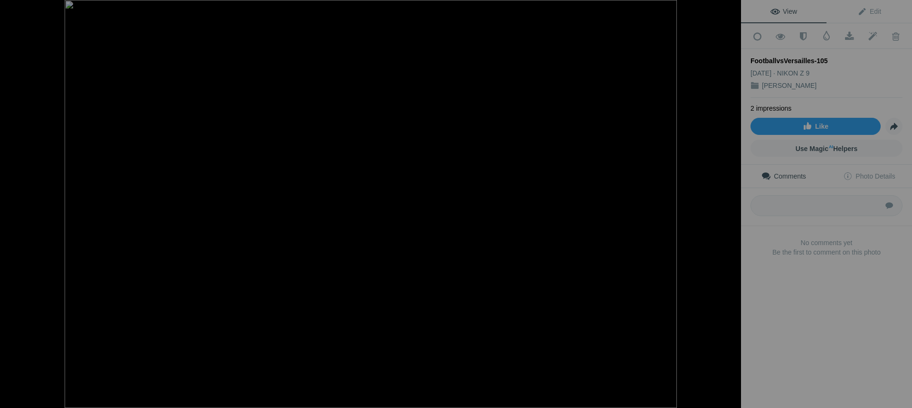
click at [728, 207] on button at bounding box center [705, 204] width 71 height 147
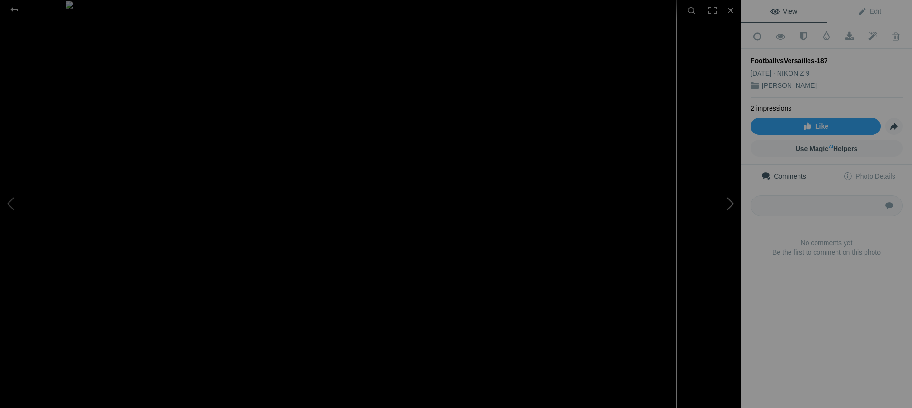
click at [728, 207] on button at bounding box center [705, 204] width 71 height 147
click at [16, 10] on div at bounding box center [14, 9] width 34 height 19
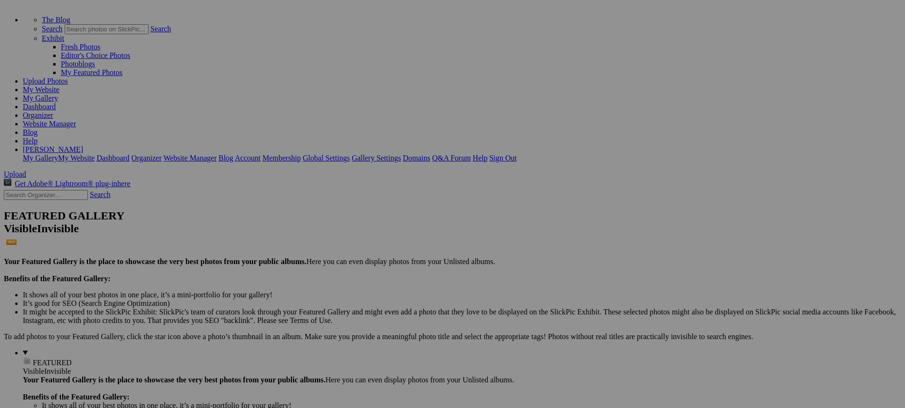
scroll to position [48, 0]
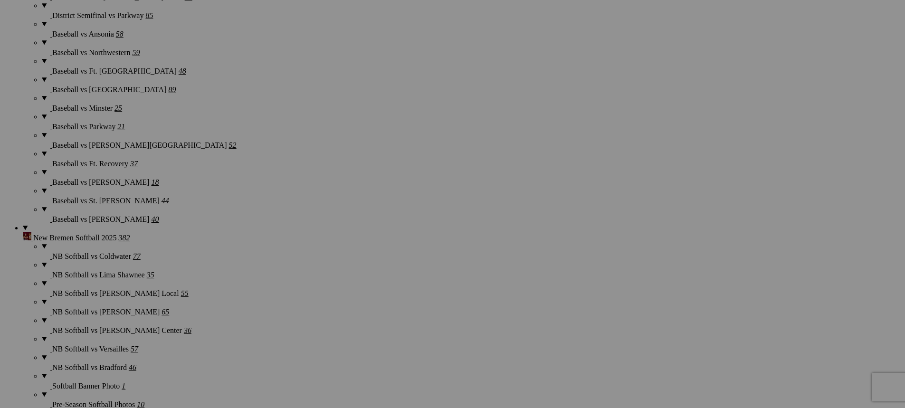
scroll to position [1378, 0]
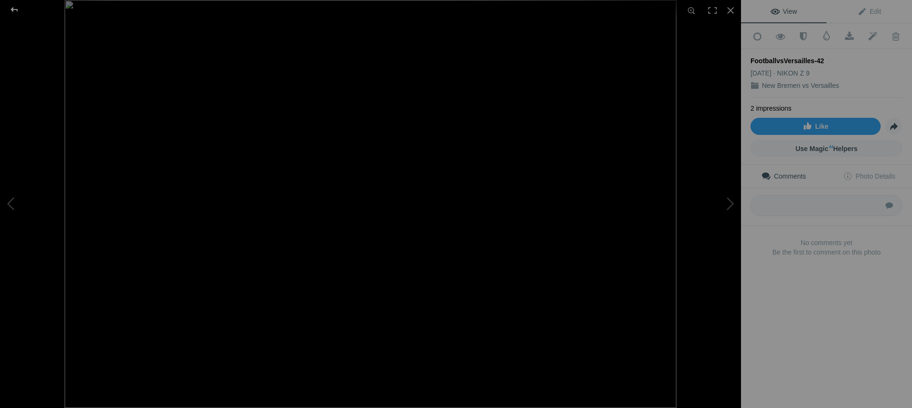
click at [17, 11] on div at bounding box center [14, 9] width 34 height 19
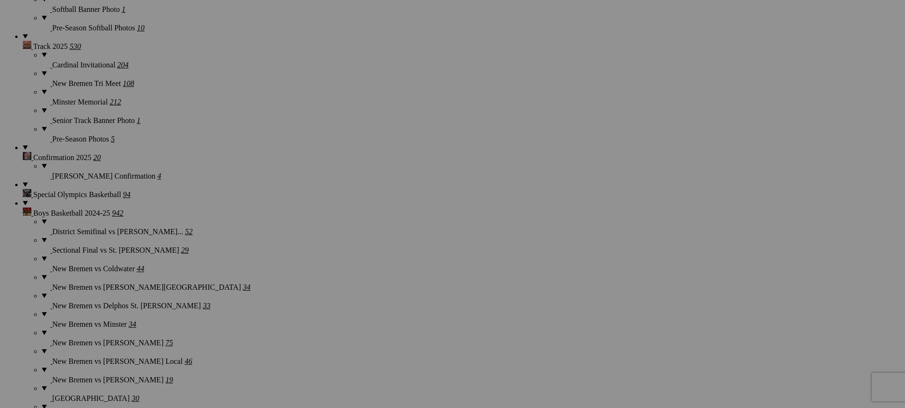
scroll to position [1710, 0]
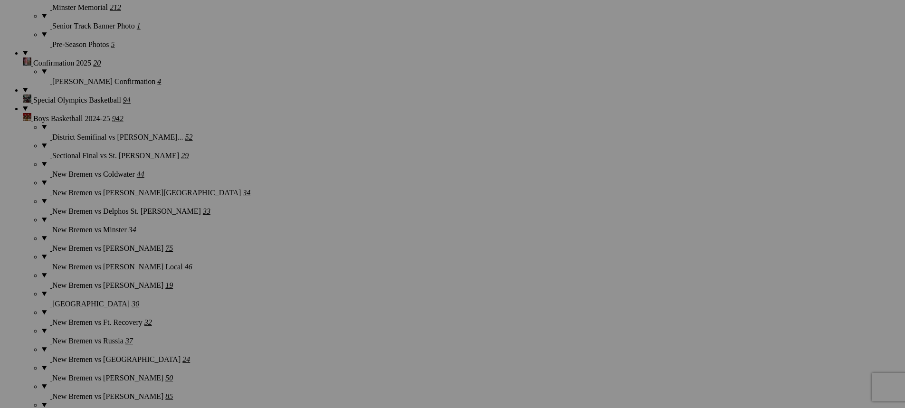
scroll to position [1805, 0]
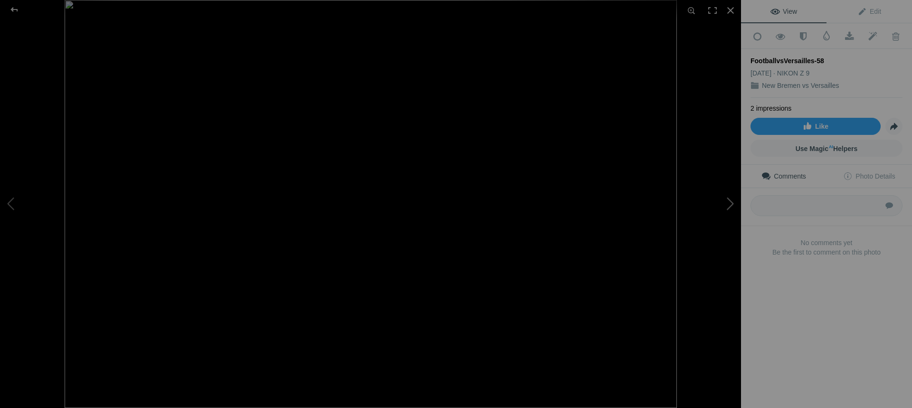
click at [732, 206] on button at bounding box center [705, 204] width 71 height 147
click at [731, 206] on button at bounding box center [705, 204] width 71 height 147
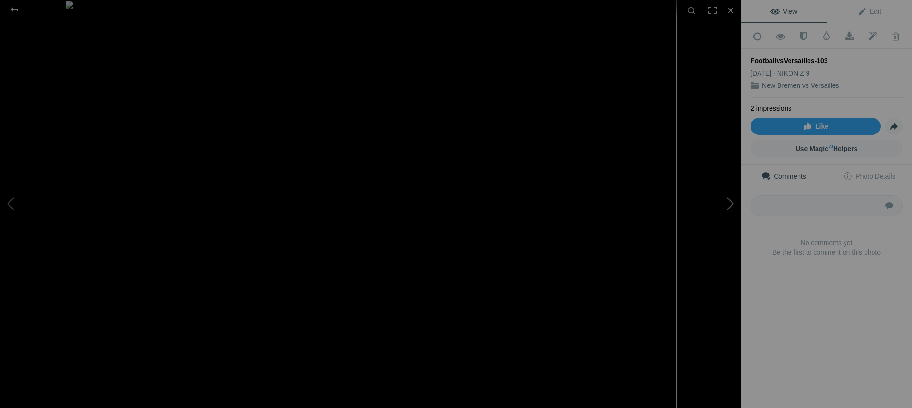
click at [731, 206] on button at bounding box center [705, 204] width 71 height 147
click at [15, 7] on div at bounding box center [14, 9] width 34 height 19
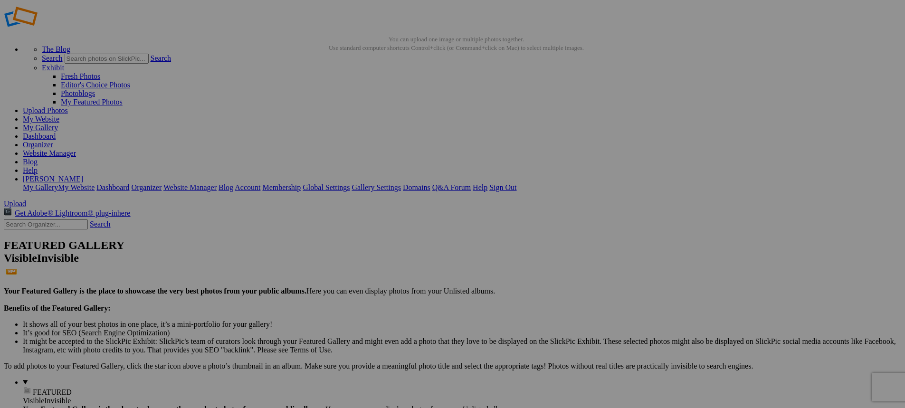
scroll to position [0, 0]
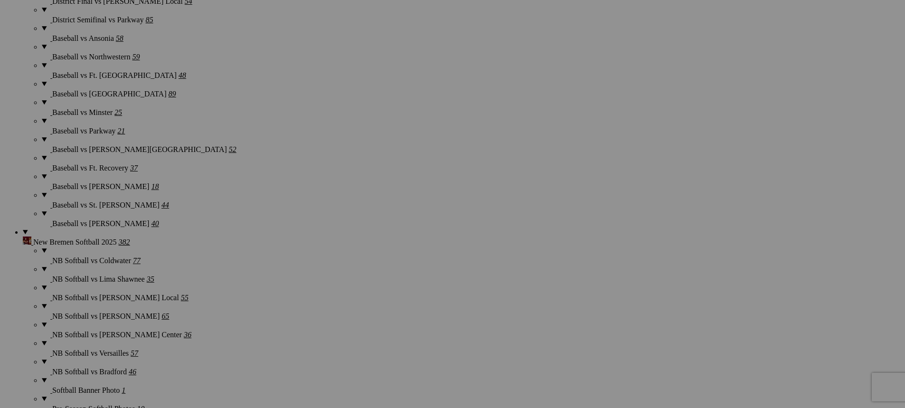
scroll to position [1330, 0]
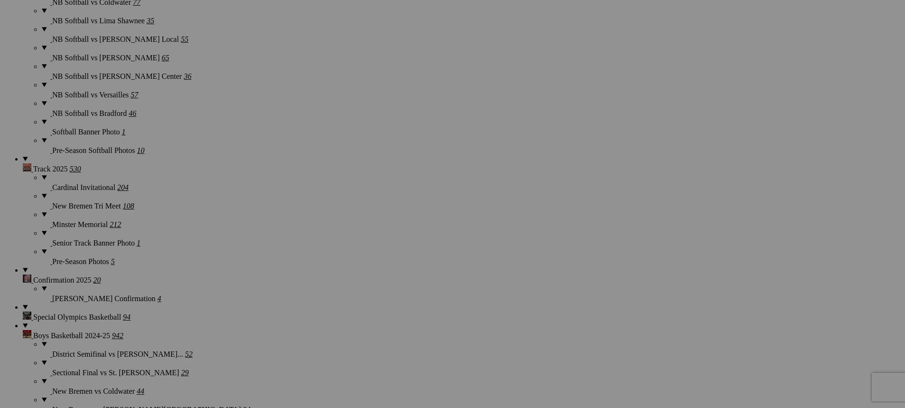
scroll to position [1615, 0]
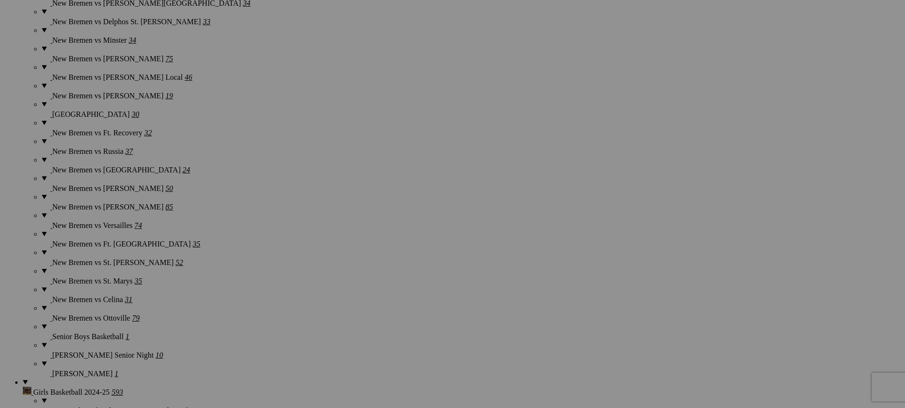
scroll to position [1995, 0]
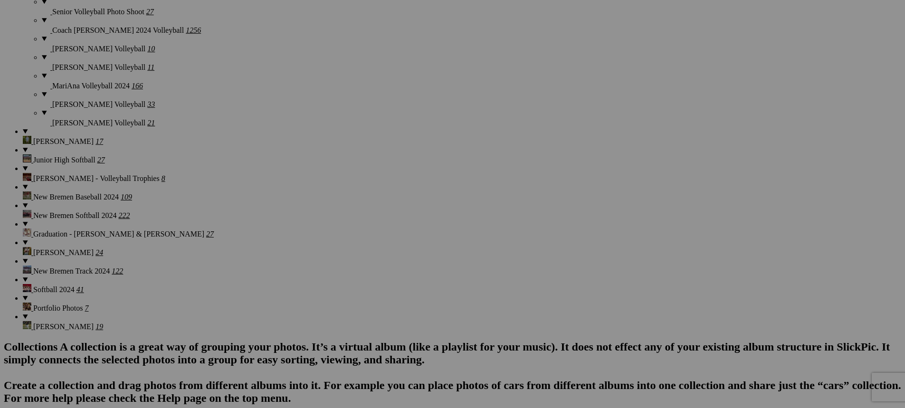
scroll to position [3468, 0]
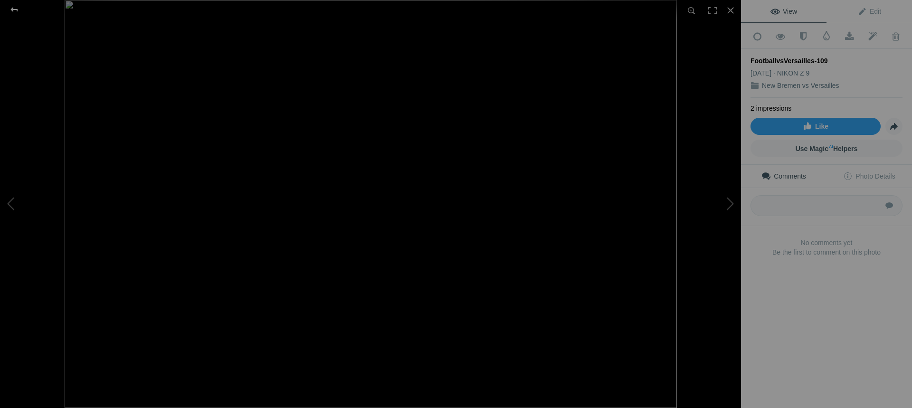
click at [14, 10] on div at bounding box center [14, 9] width 34 height 19
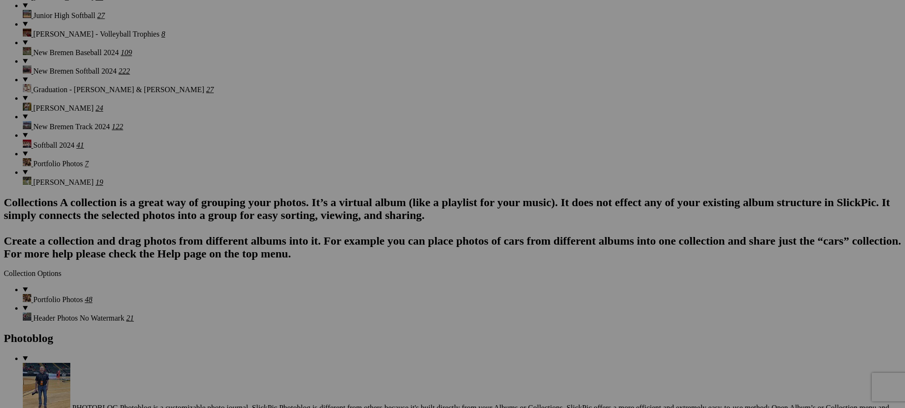
scroll to position [3610, 0]
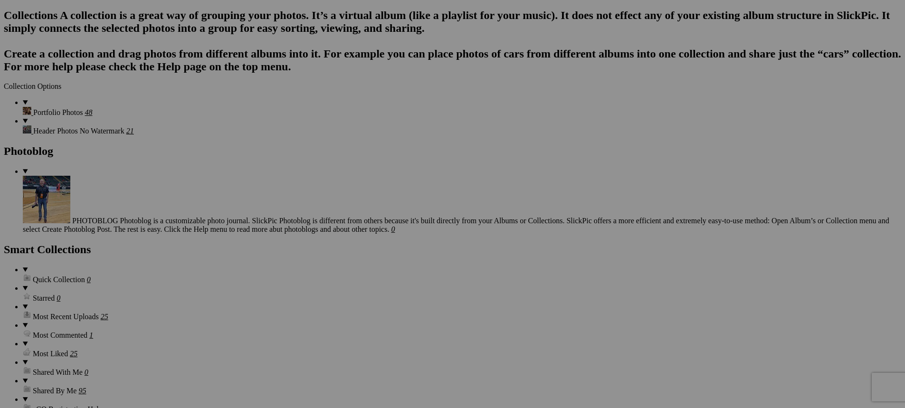
scroll to position [3800, 0]
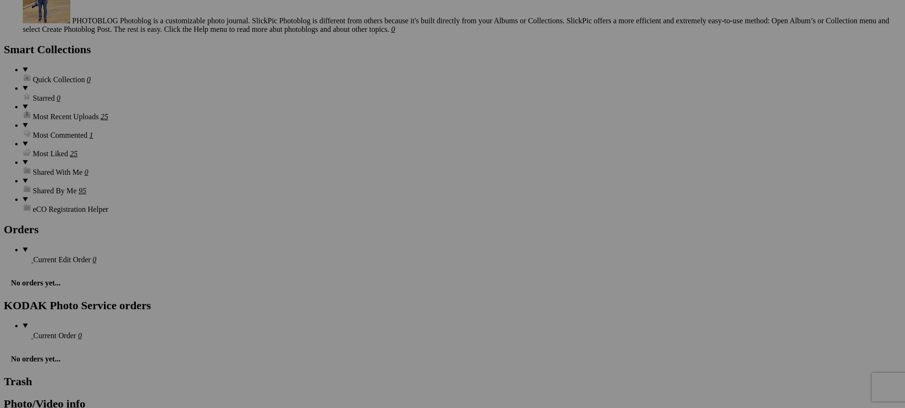
scroll to position [4038, 0]
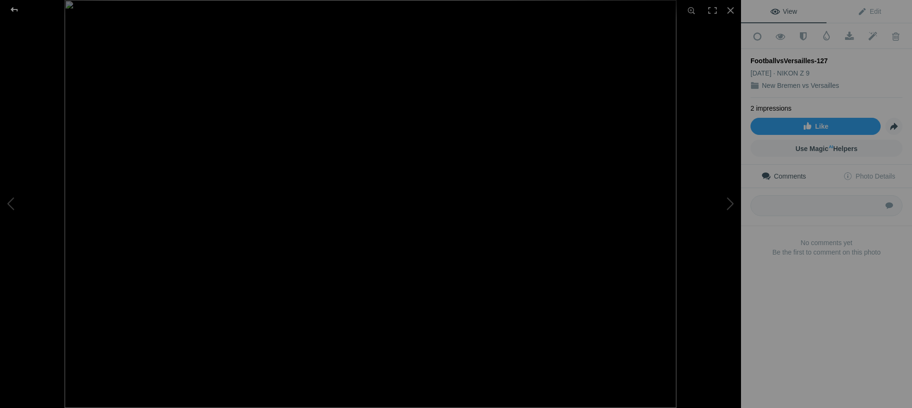
click at [16, 9] on div at bounding box center [14, 9] width 34 height 19
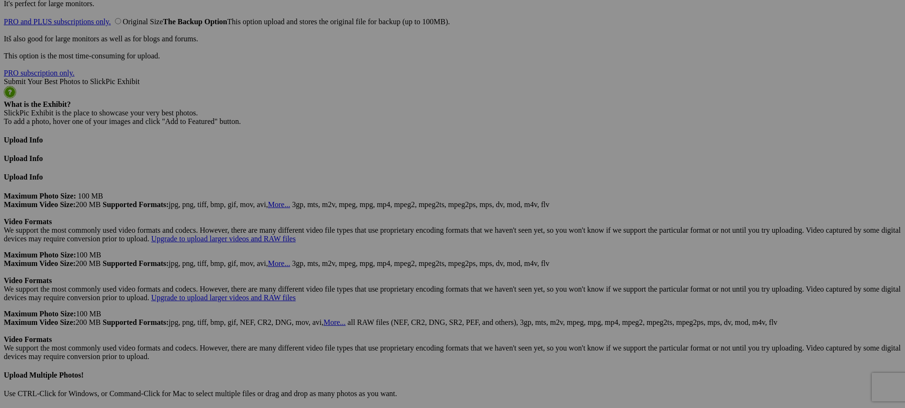
scroll to position [5130, 0]
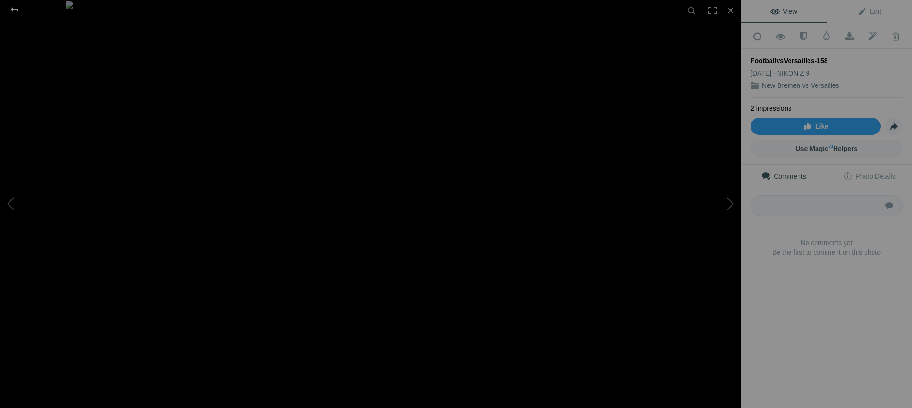
click at [15, 10] on div at bounding box center [14, 9] width 34 height 19
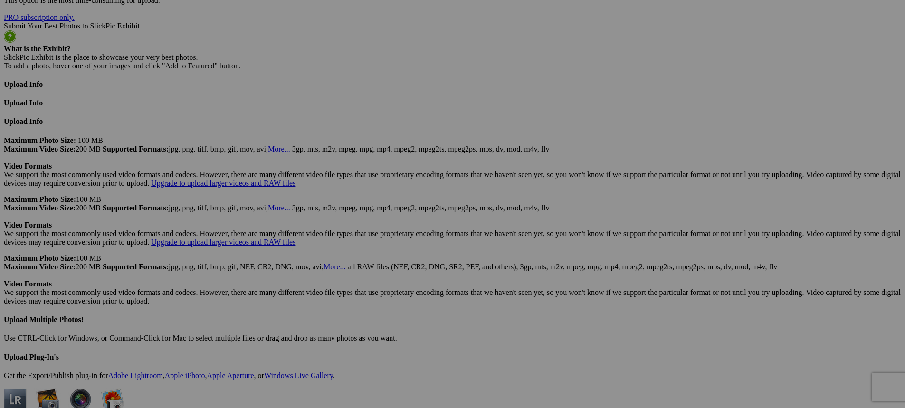
scroll to position [5225, 0]
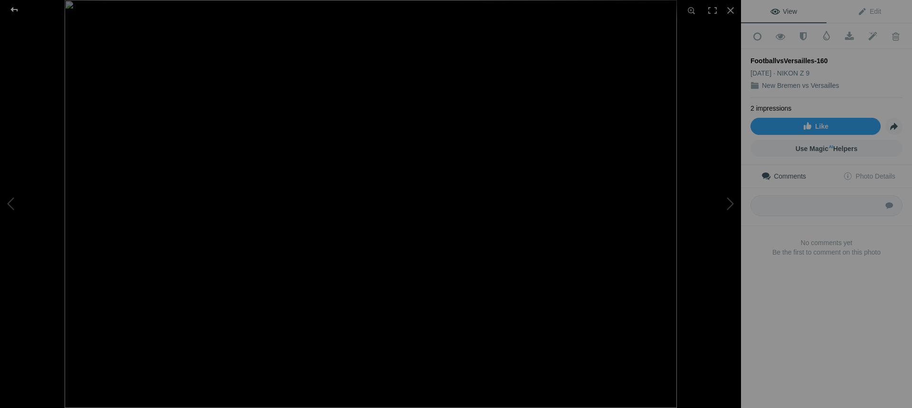
click at [16, 11] on div at bounding box center [14, 9] width 34 height 19
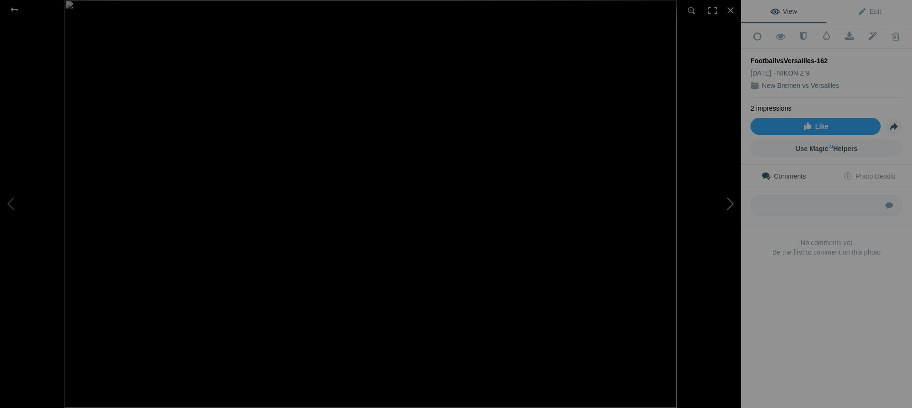
click at [729, 209] on button at bounding box center [705, 204] width 71 height 147
click at [728, 209] on button at bounding box center [705, 204] width 71 height 147
click at [727, 209] on button at bounding box center [705, 204] width 71 height 147
click at [726, 209] on button at bounding box center [705, 204] width 71 height 147
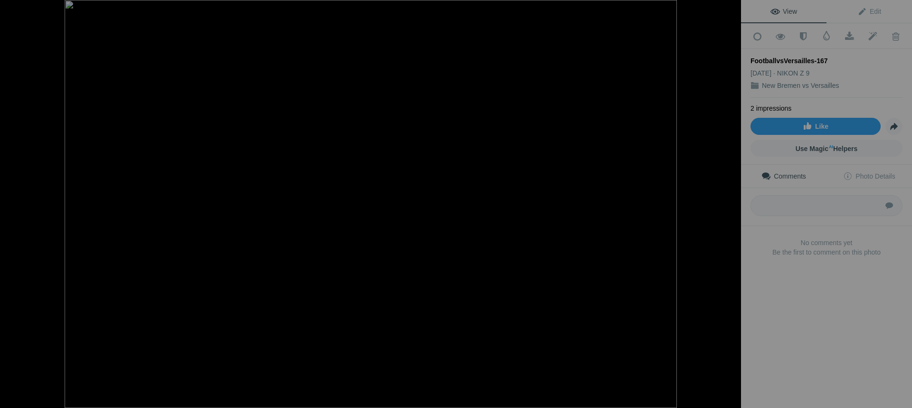
click at [726, 209] on button at bounding box center [705, 204] width 71 height 147
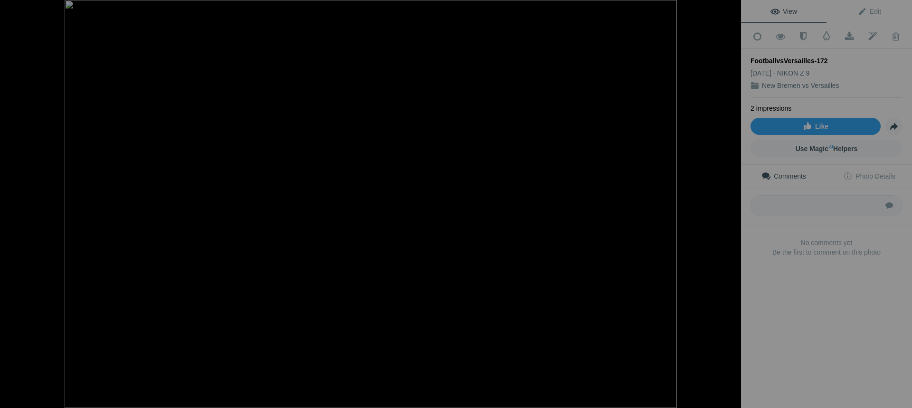
click at [726, 209] on button at bounding box center [705, 204] width 71 height 147
click at [245, 248] on img at bounding box center [371, 204] width 612 height 408
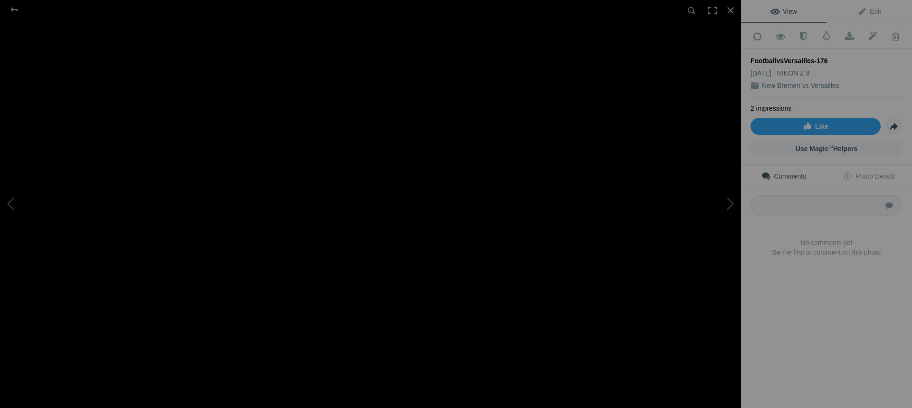
click at [256, 261] on img at bounding box center [711, 83] width 2267 height 1511
click at [726, 208] on button at bounding box center [705, 204] width 71 height 147
click at [16, 10] on div at bounding box center [14, 9] width 34 height 19
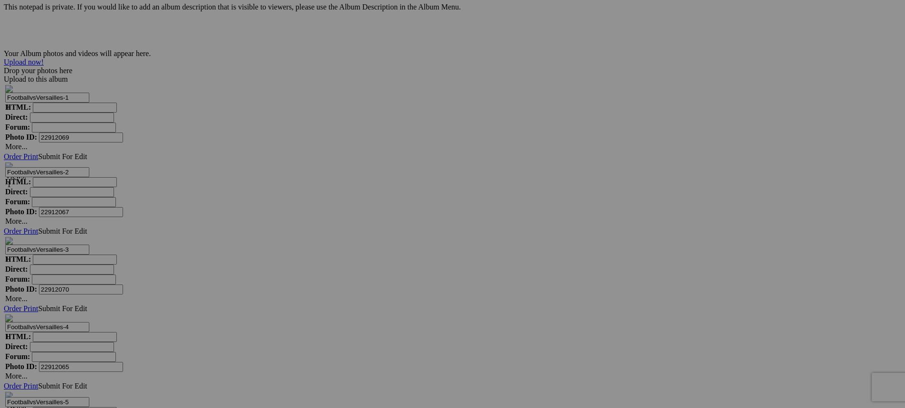
scroll to position [5795, 0]
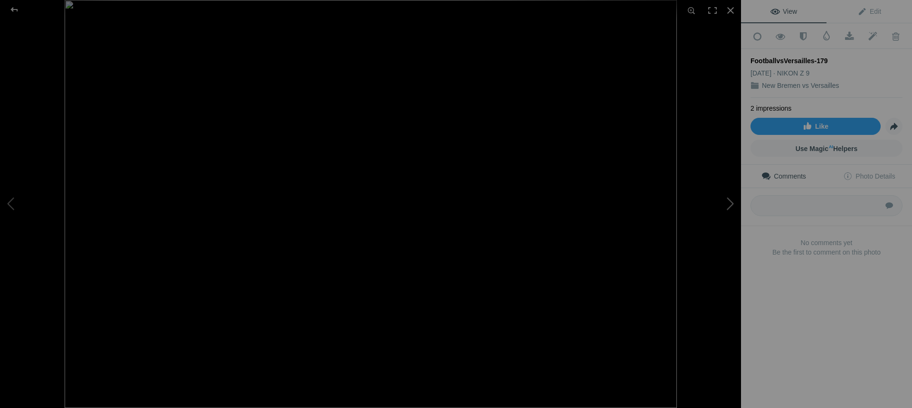
click at [728, 210] on button at bounding box center [705, 204] width 71 height 147
click at [727, 210] on button at bounding box center [705, 204] width 71 height 147
click at [727, 208] on button at bounding box center [705, 204] width 71 height 147
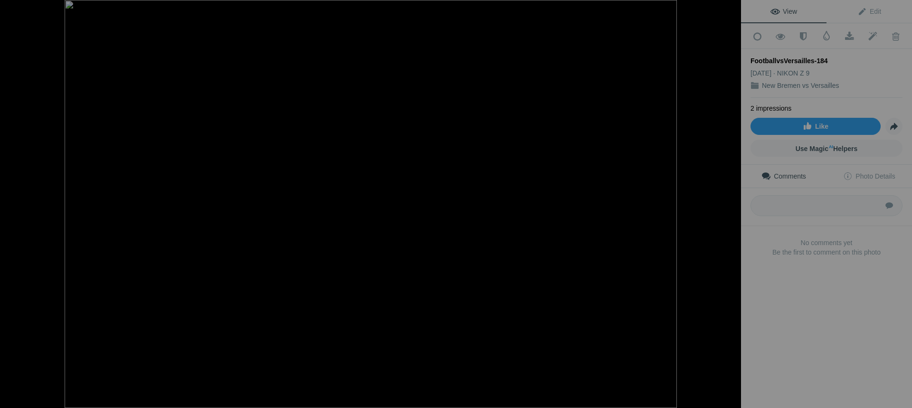
click at [727, 208] on button at bounding box center [705, 204] width 71 height 147
click at [16, 12] on div at bounding box center [14, 9] width 34 height 19
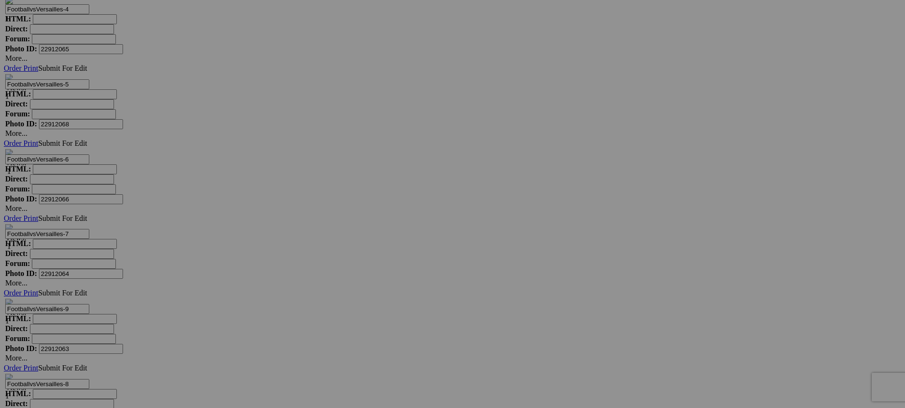
scroll to position [6080, 0]
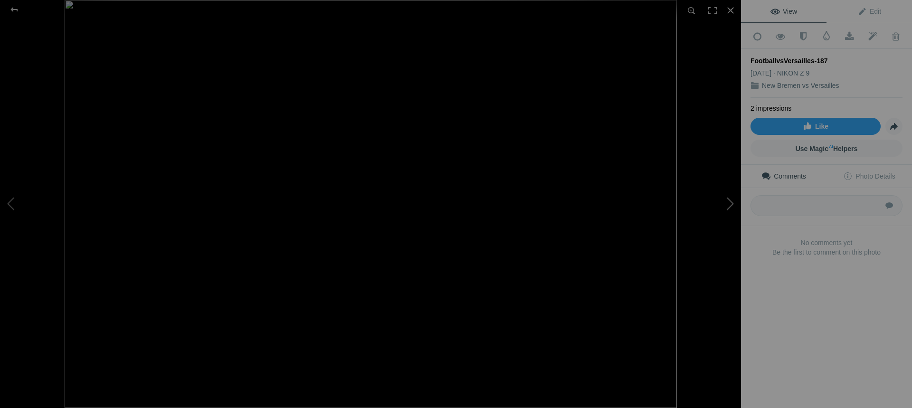
click at [730, 207] on button at bounding box center [705, 204] width 71 height 147
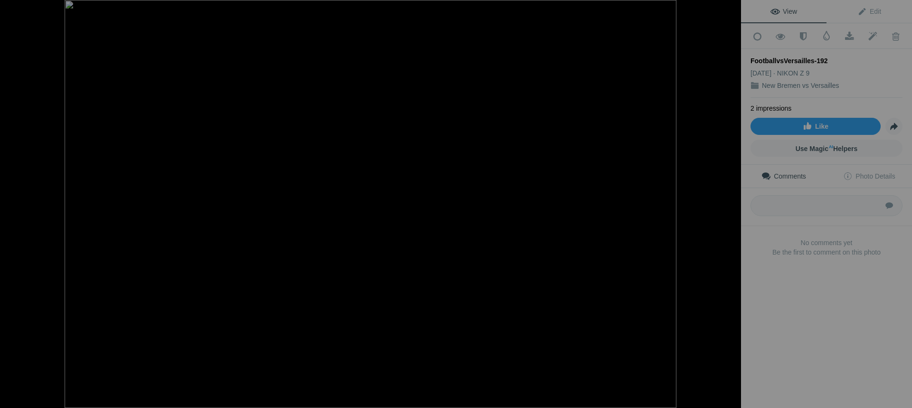
click at [730, 207] on button at bounding box center [705, 204] width 71 height 147
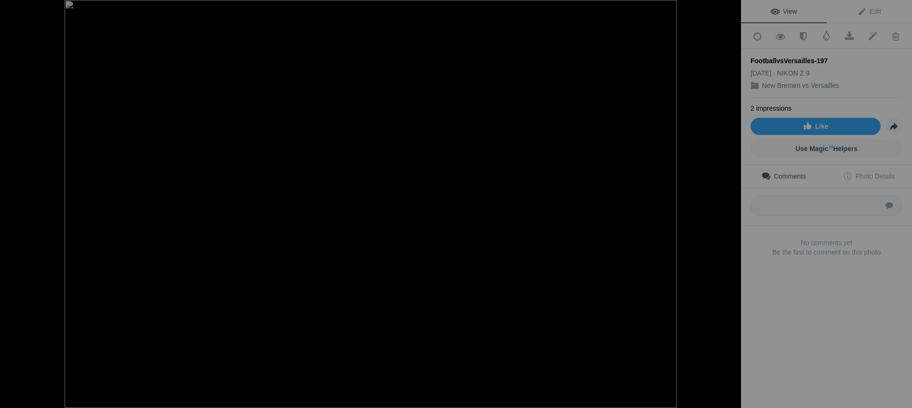
click at [730, 207] on button at bounding box center [705, 204] width 71 height 147
click at [17, 10] on div at bounding box center [14, 9] width 34 height 19
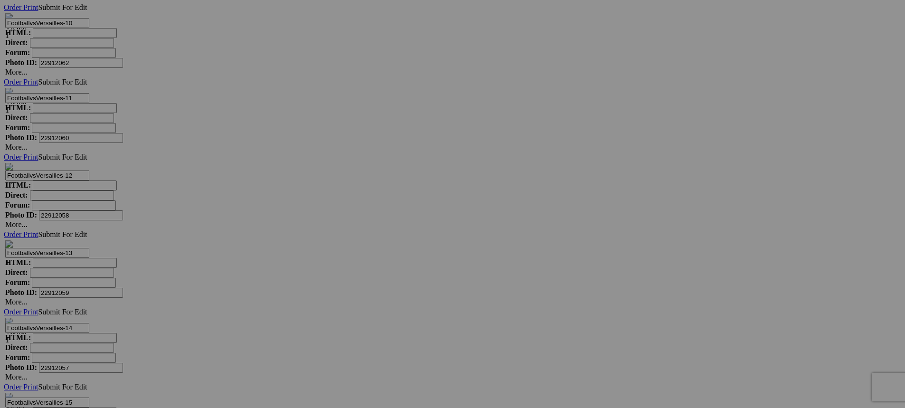
scroll to position [6553, 0]
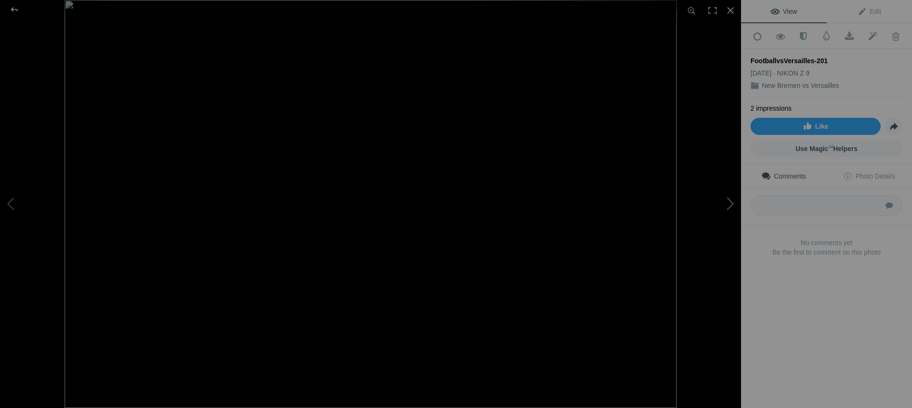
click at [727, 203] on button at bounding box center [705, 204] width 71 height 147
click at [730, 205] on button at bounding box center [705, 204] width 71 height 147
click at [10, 207] on button at bounding box center [35, 204] width 71 height 147
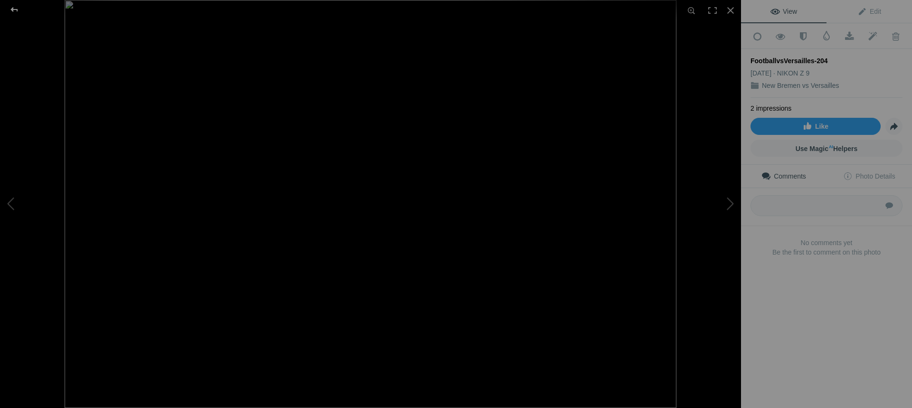
click at [14, 11] on div at bounding box center [14, 9] width 34 height 19
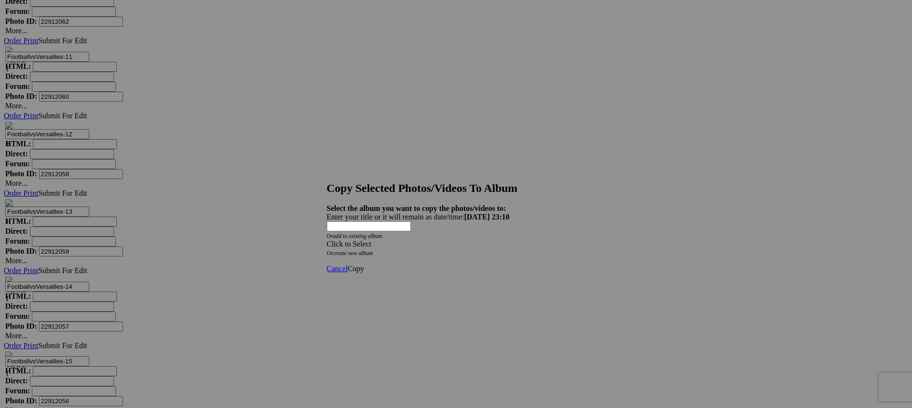
click at [395, 240] on div "Click to Select" at bounding box center [453, 244] width 252 height 9
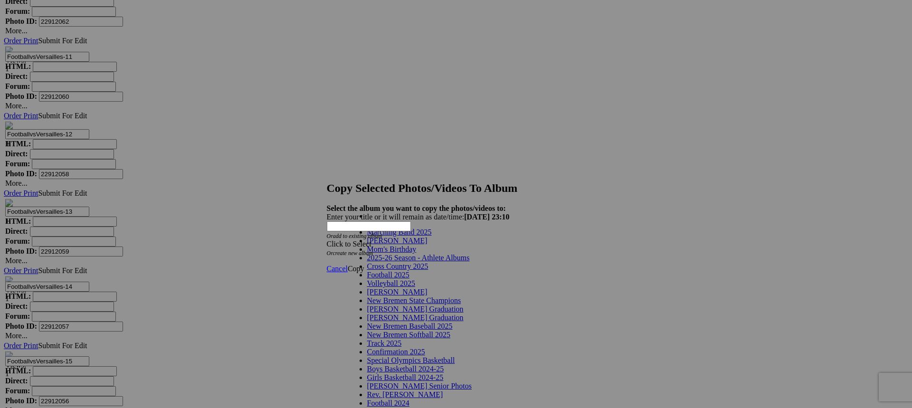
click at [395, 262] on span "2025-26 Season - Athlete Albums" at bounding box center [418, 258] width 103 height 8
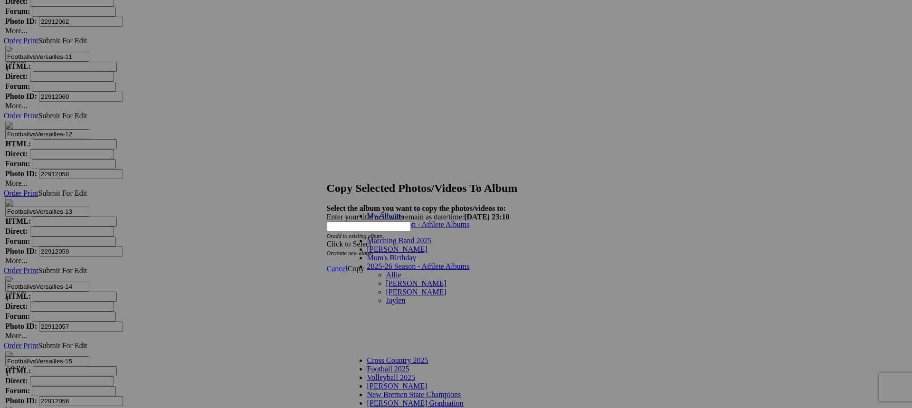
click at [386, 288] on link "[PERSON_NAME]" at bounding box center [416, 292] width 60 height 8
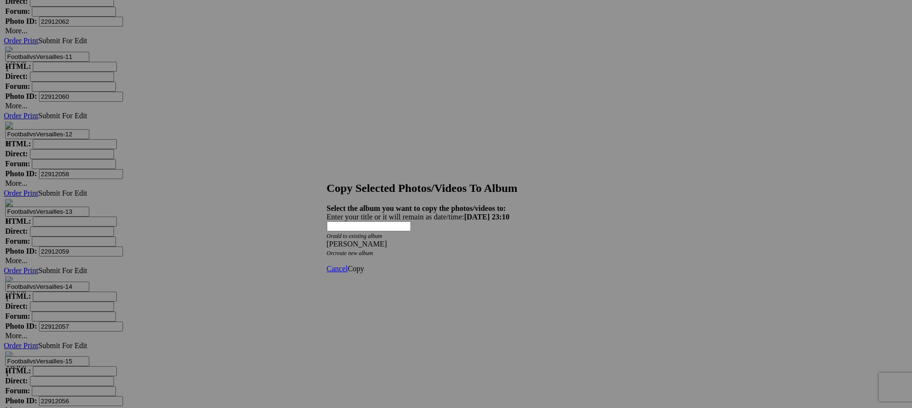
click at [364, 265] on span "Copy" at bounding box center [356, 269] width 17 height 8
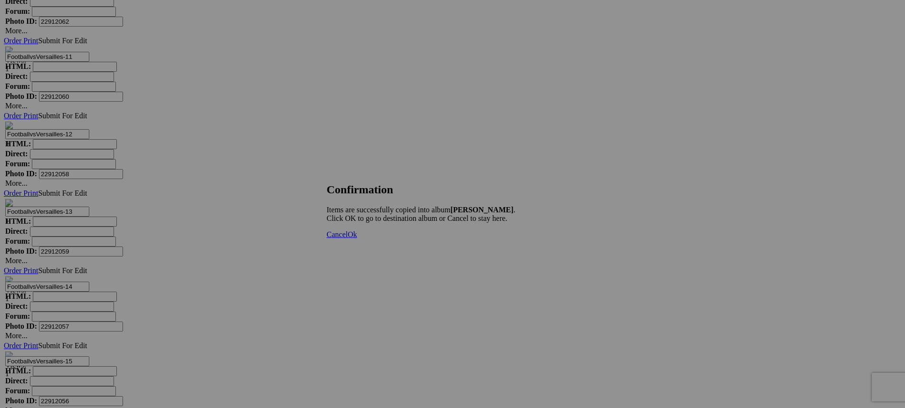
click at [357, 238] on span "Ok" at bounding box center [353, 234] width 10 height 8
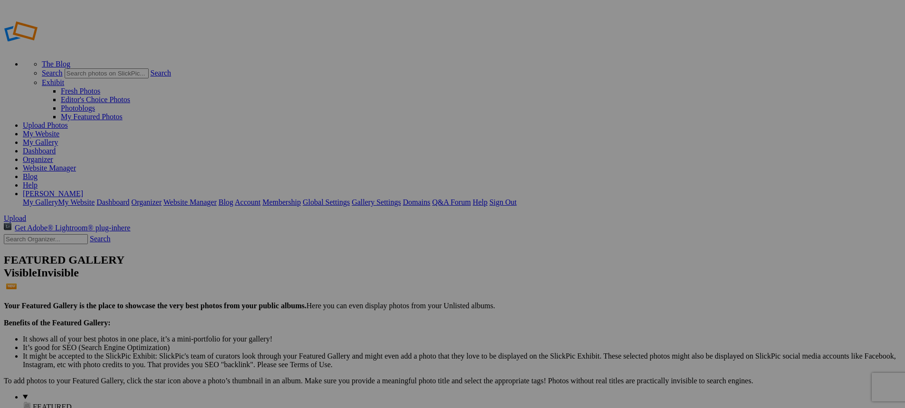
type input "[PERSON_NAME]"
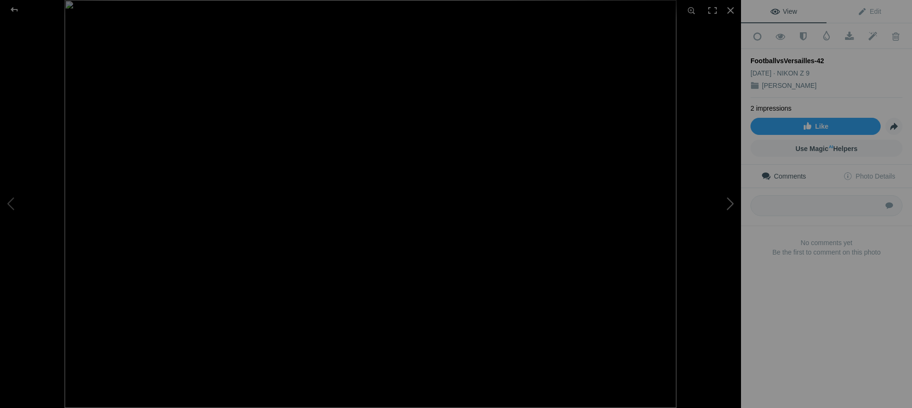
click at [729, 205] on button at bounding box center [705, 204] width 71 height 147
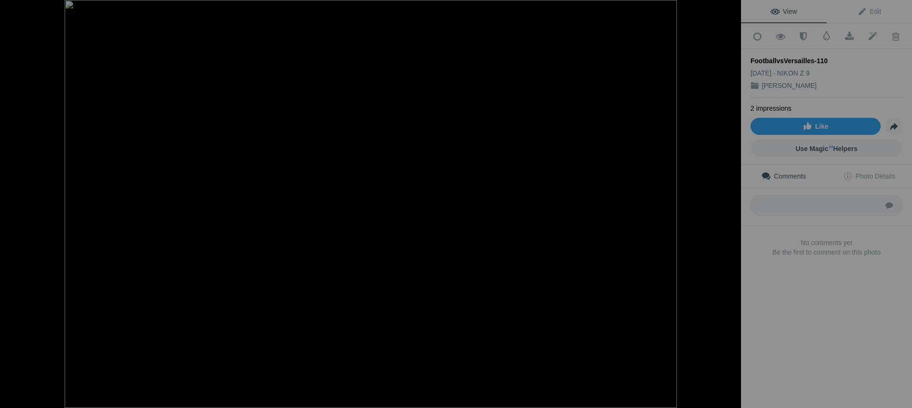
click at [729, 205] on button at bounding box center [705, 204] width 71 height 147
click at [729, 204] on button at bounding box center [705, 204] width 71 height 147
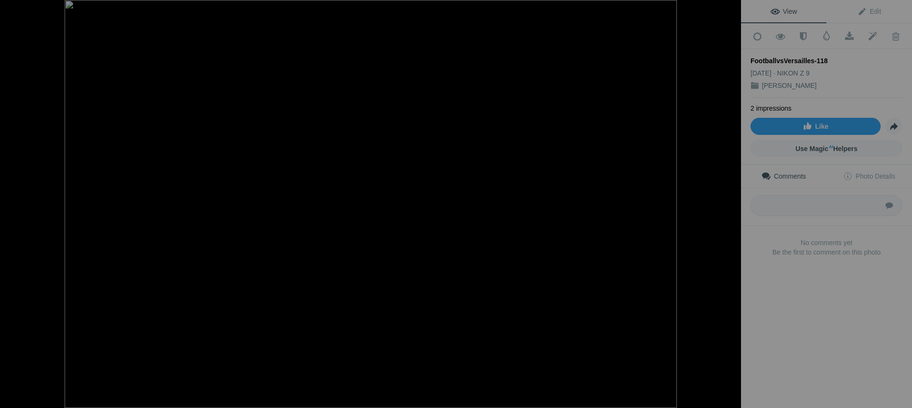
click at [729, 204] on button at bounding box center [705, 204] width 71 height 147
click at [15, 10] on div at bounding box center [14, 9] width 34 height 19
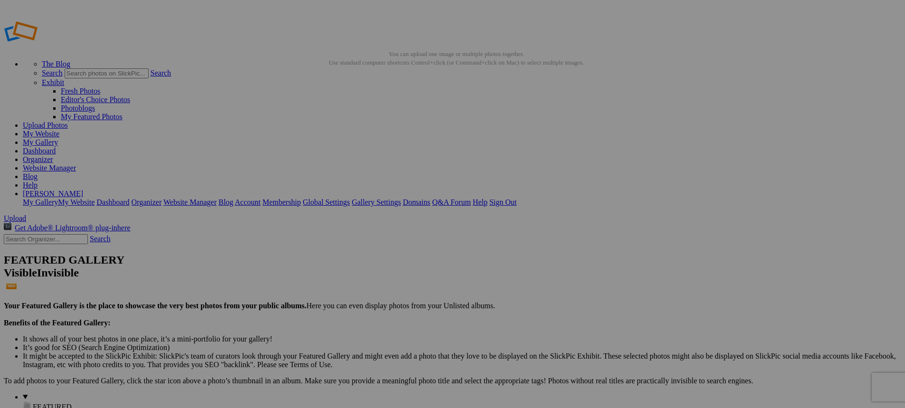
click at [76, 164] on link "Website Manager" at bounding box center [49, 168] width 53 height 8
